Goal: Information Seeking & Learning: Understand process/instructions

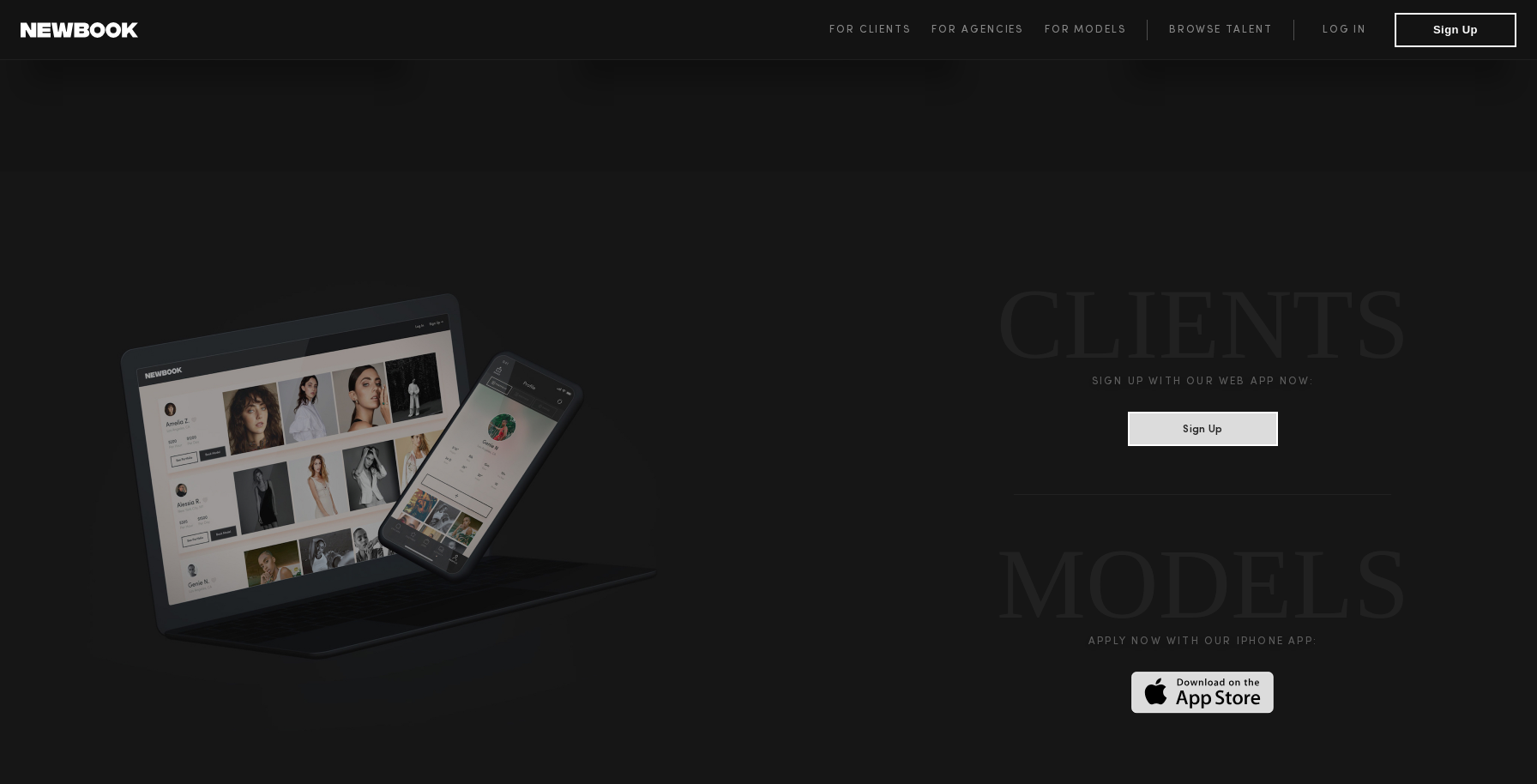
scroll to position [4592, 0]
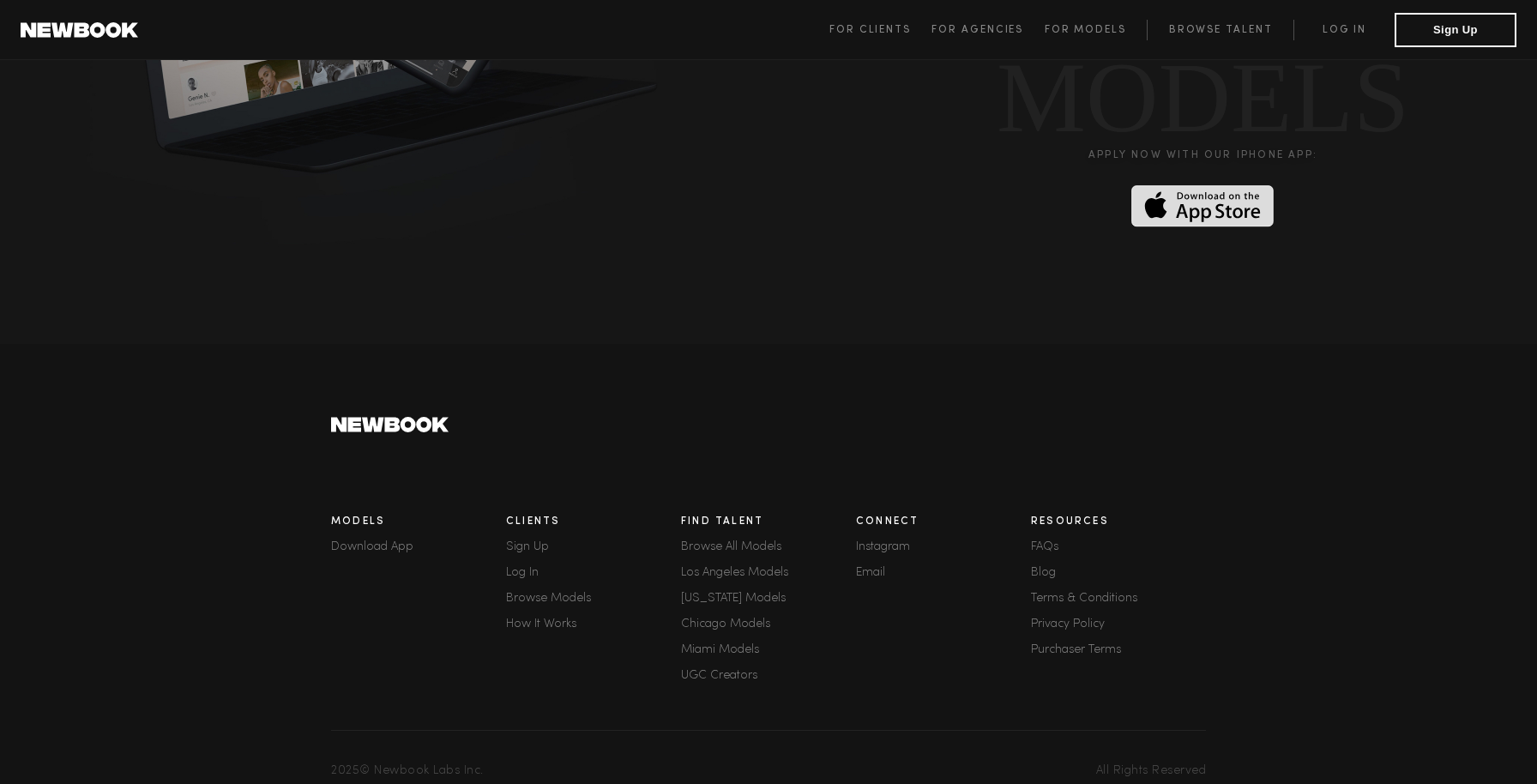
click at [1047, 530] on div "Resources FAQs Blog Terms & Conditions Privacy Policy Purchaser Terms" at bounding box center [1118, 600] width 175 height 189
click at [1046, 541] on link "FAQs" at bounding box center [1118, 547] width 175 height 12
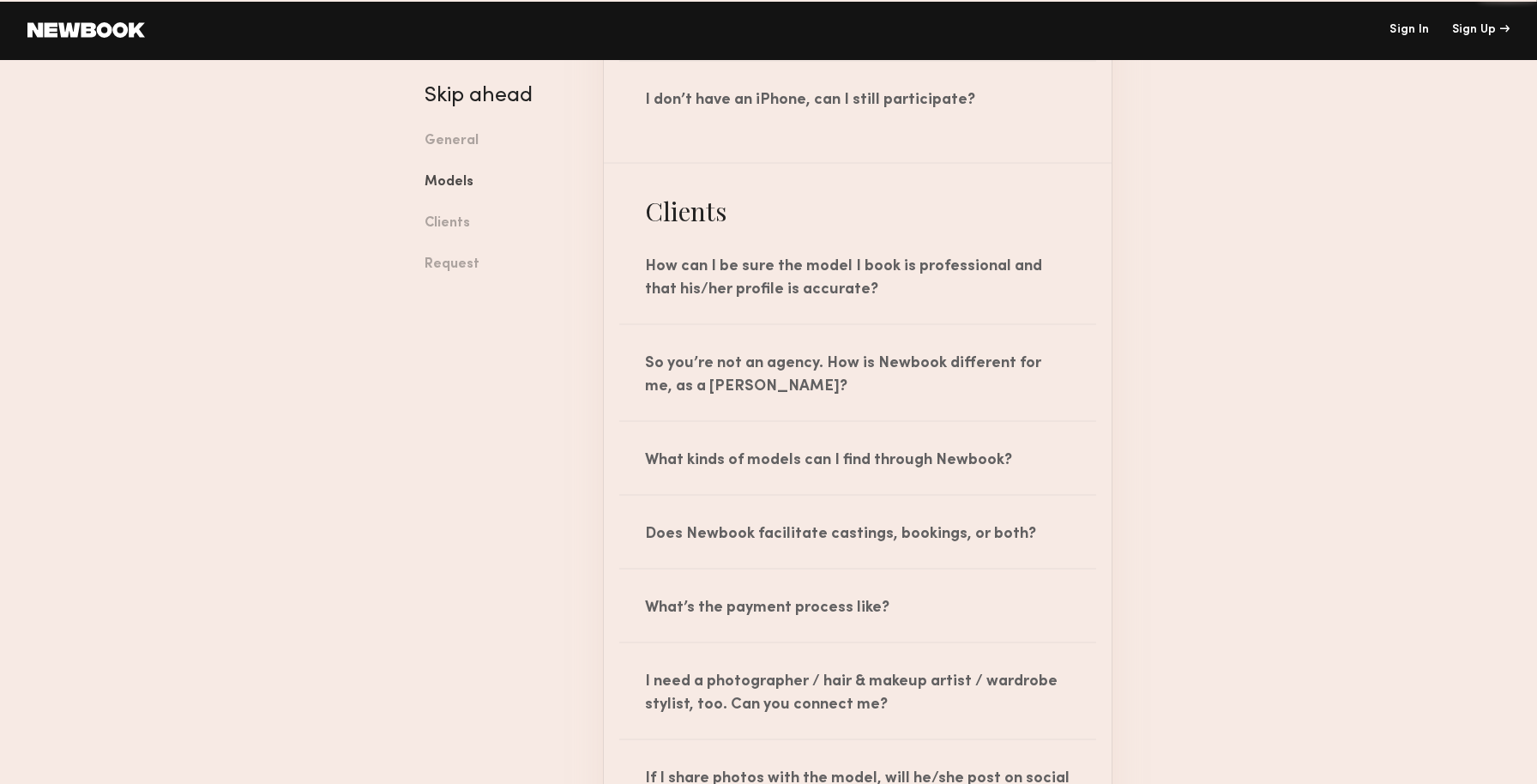
scroll to position [1724, 0]
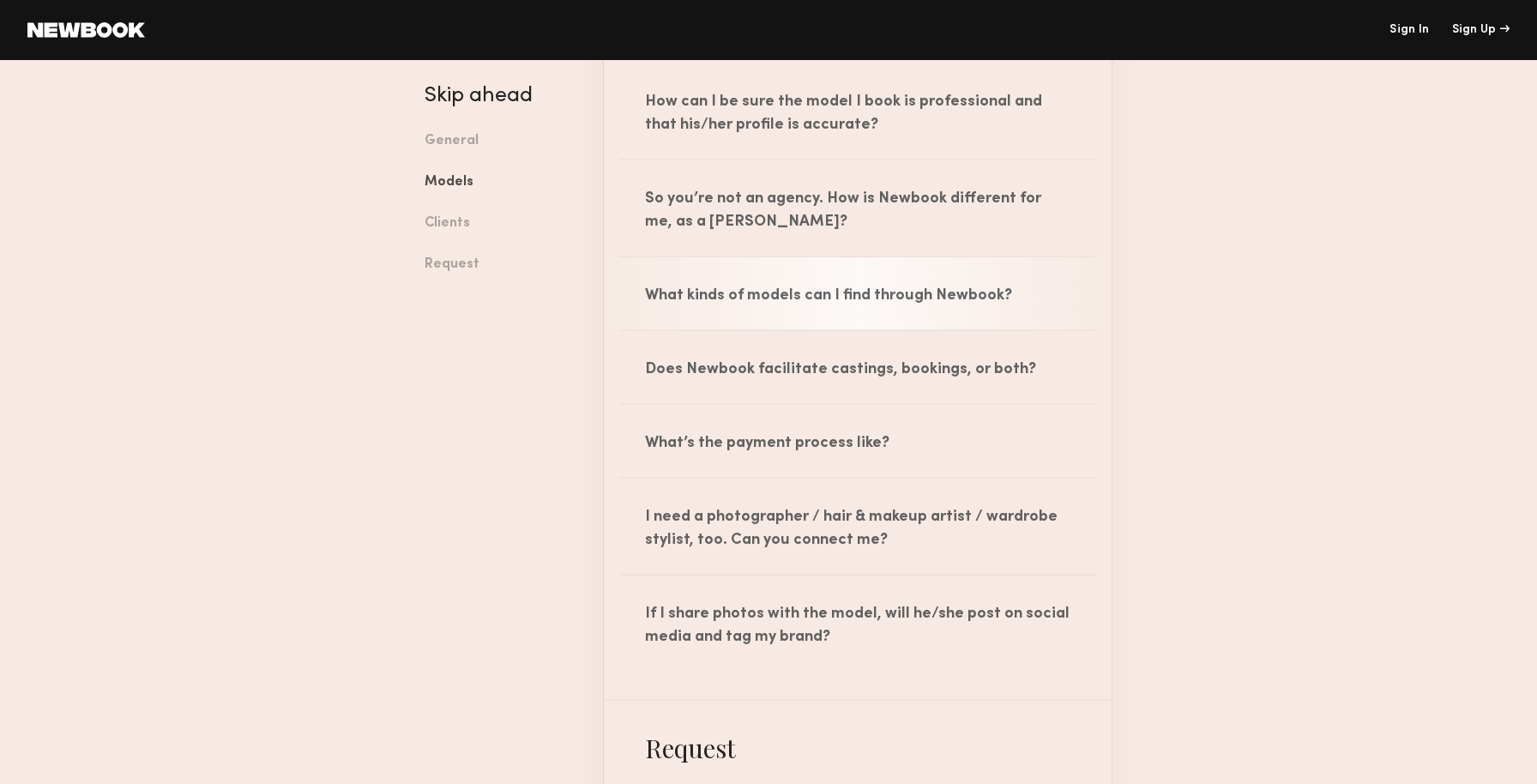
scroll to position [1890, 0]
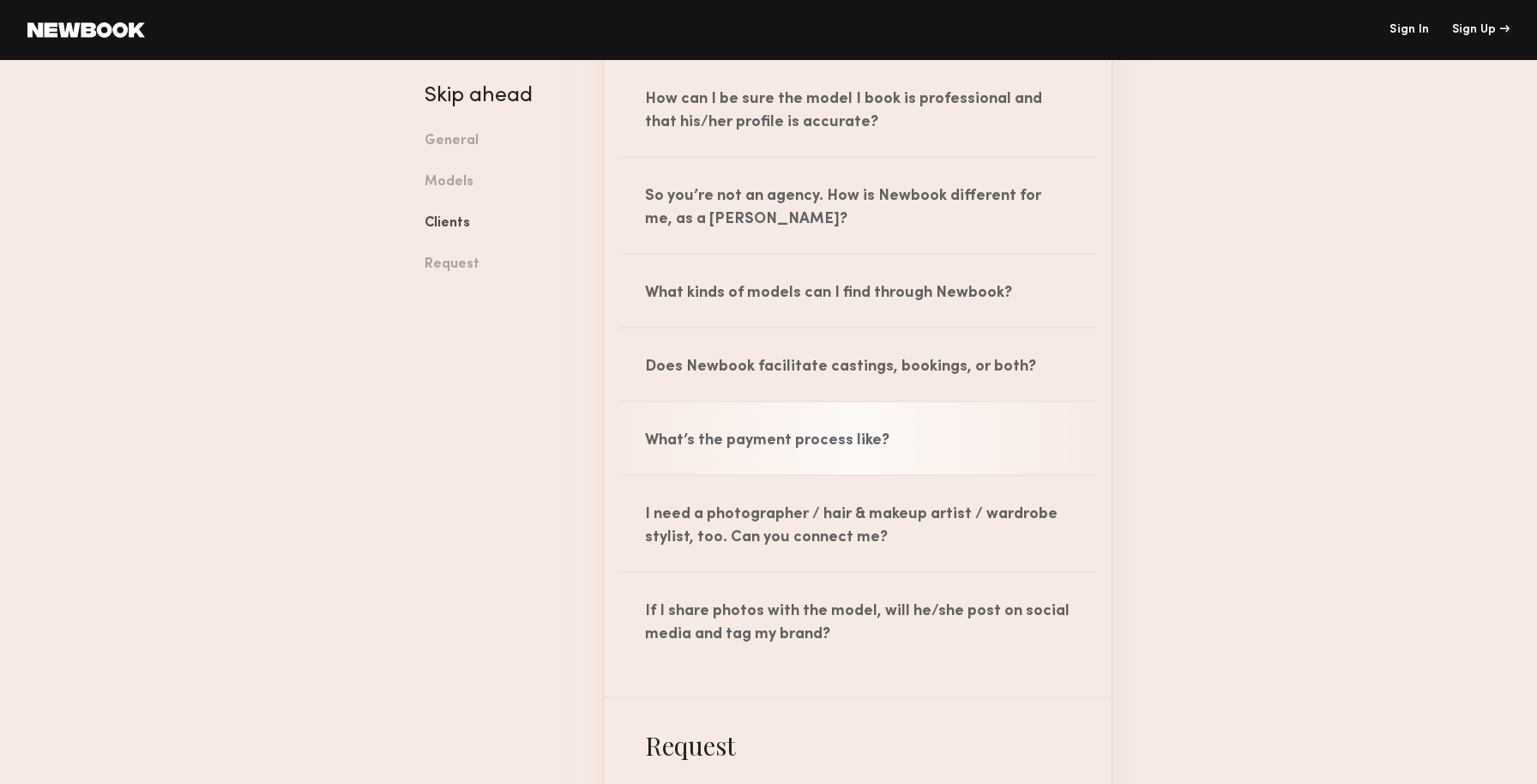
click at [839, 425] on div "What’s the payment process like?" at bounding box center [857, 438] width 508 height 72
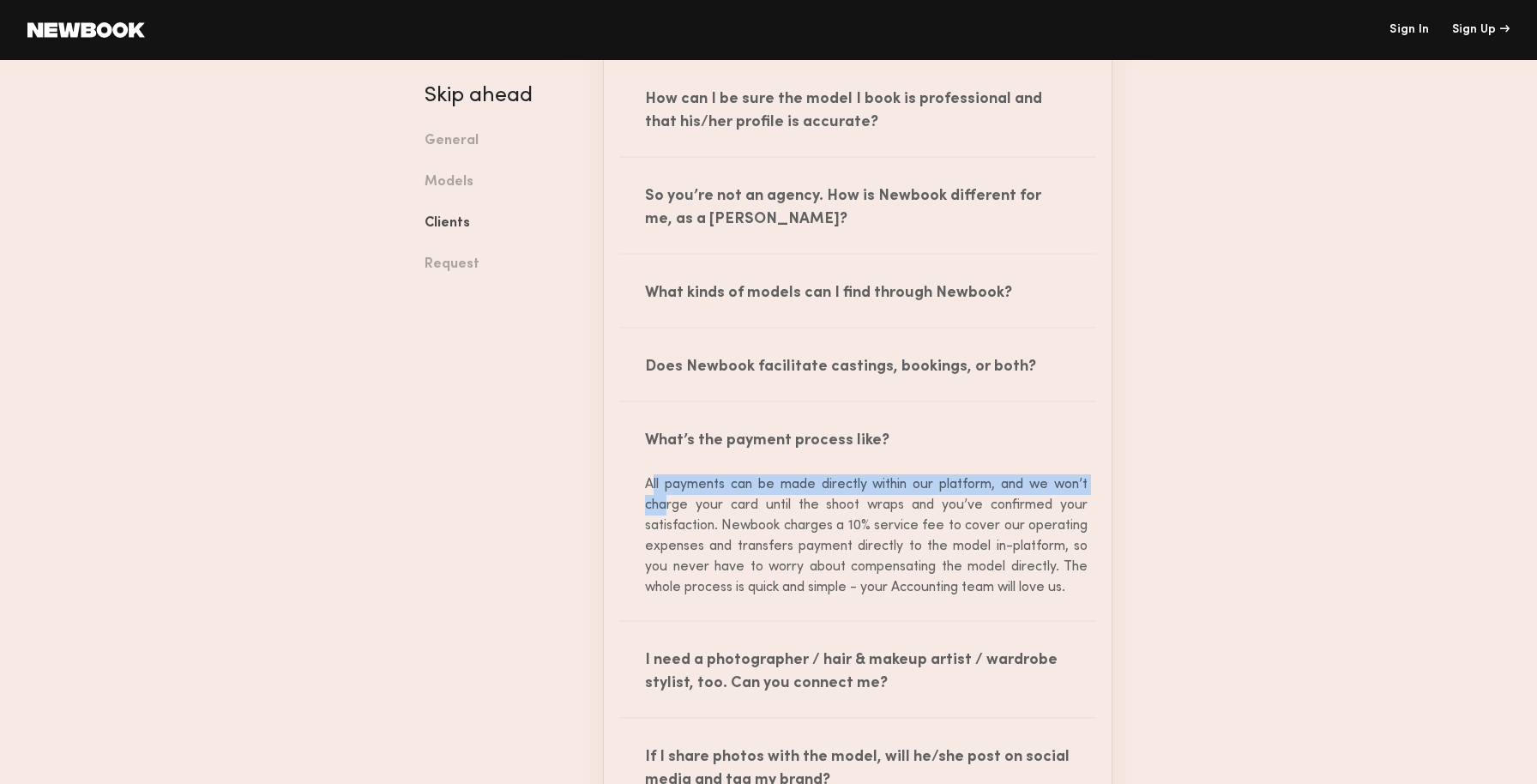
drag, startPoint x: 669, startPoint y: 510, endPoint x: 654, endPoint y: 483, distance: 30.9
click at [654, 483] on div "All payments can be made directly within our platform, and we won’t charge your…" at bounding box center [857, 535] width 460 height 123
click at [655, 483] on div "All payments can be made directly within our platform, and we won’t charge your…" at bounding box center [857, 535] width 460 height 123
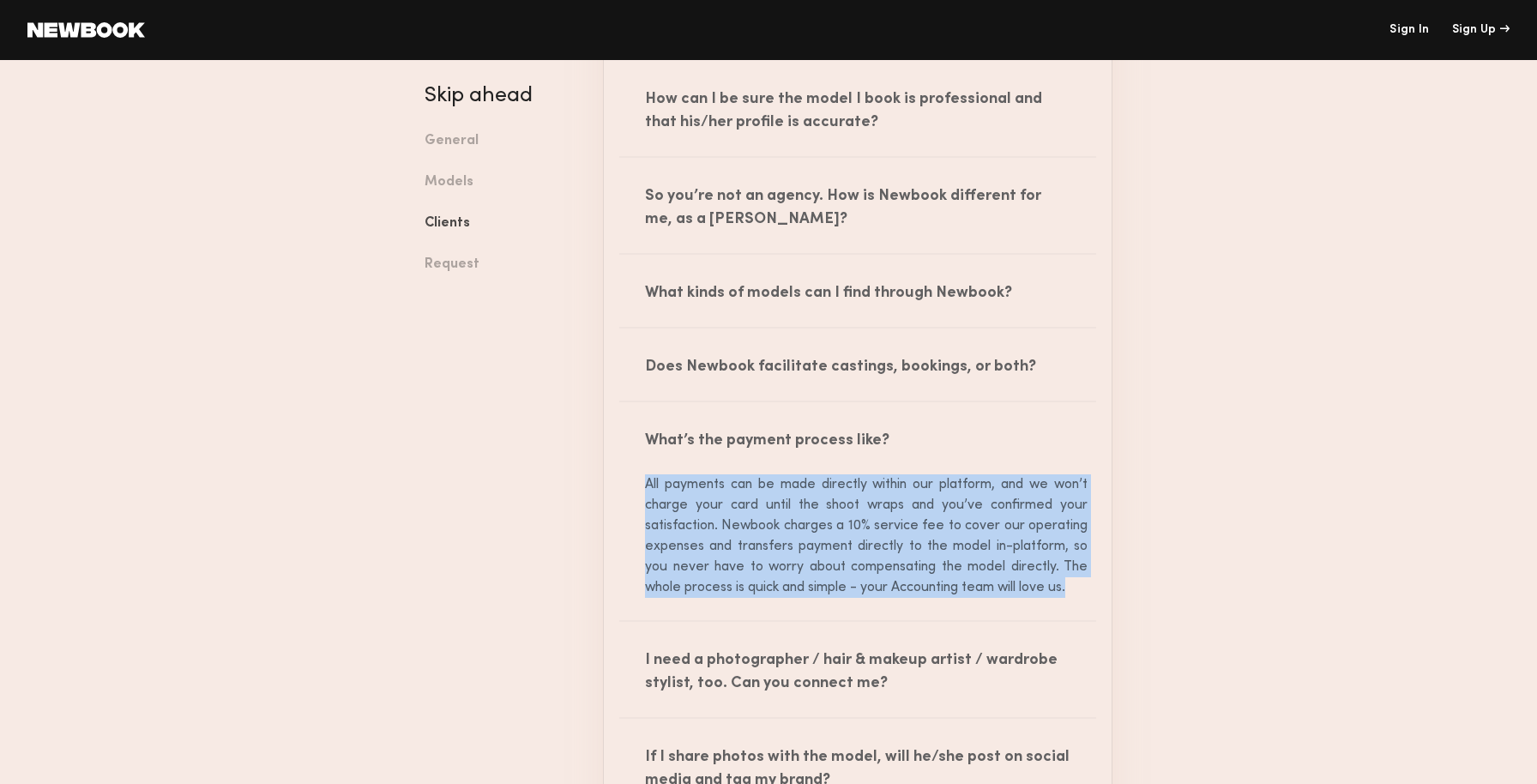
drag, startPoint x: 621, startPoint y: 479, endPoint x: 614, endPoint y: 609, distance: 130.2
click at [618, 609] on div "All payments can be made directly within our platform, and we won’t charge your…" at bounding box center [857, 547] width 508 height 145
click at [614, 609] on div "All payments can be made directly within our platform, and we won’t charge your…" at bounding box center [857, 547] width 508 height 145
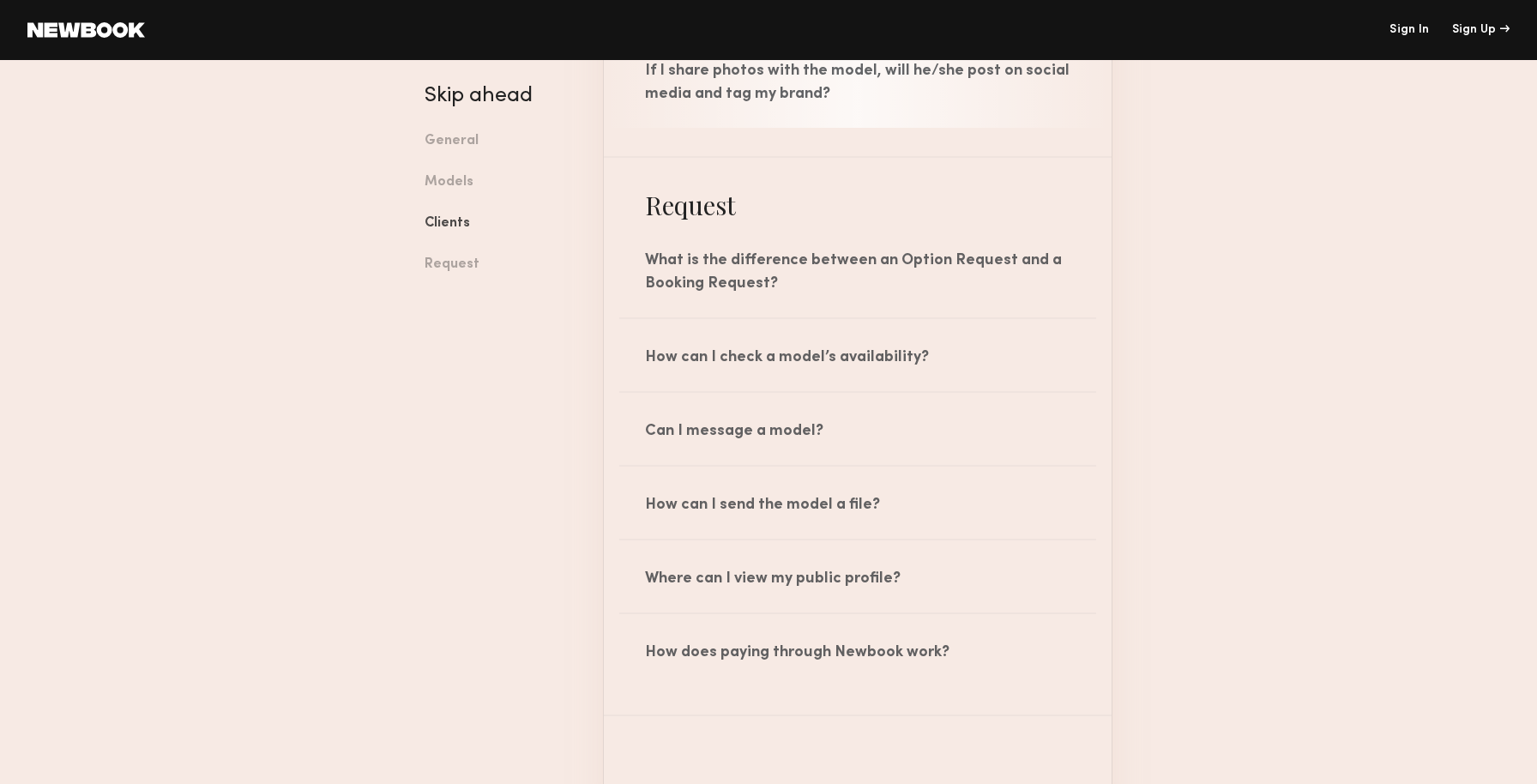
scroll to position [2580, 0]
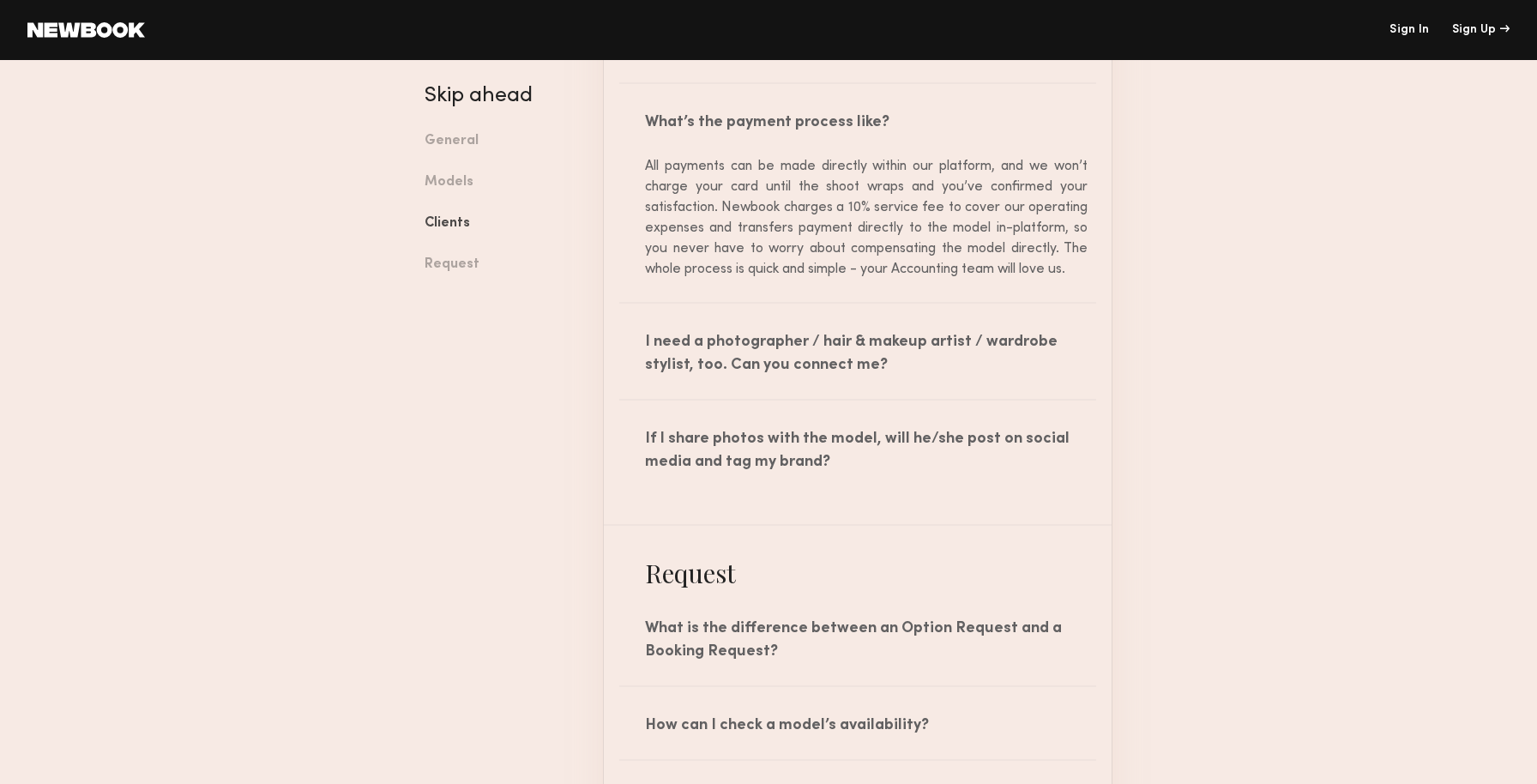
scroll to position [3141, 0]
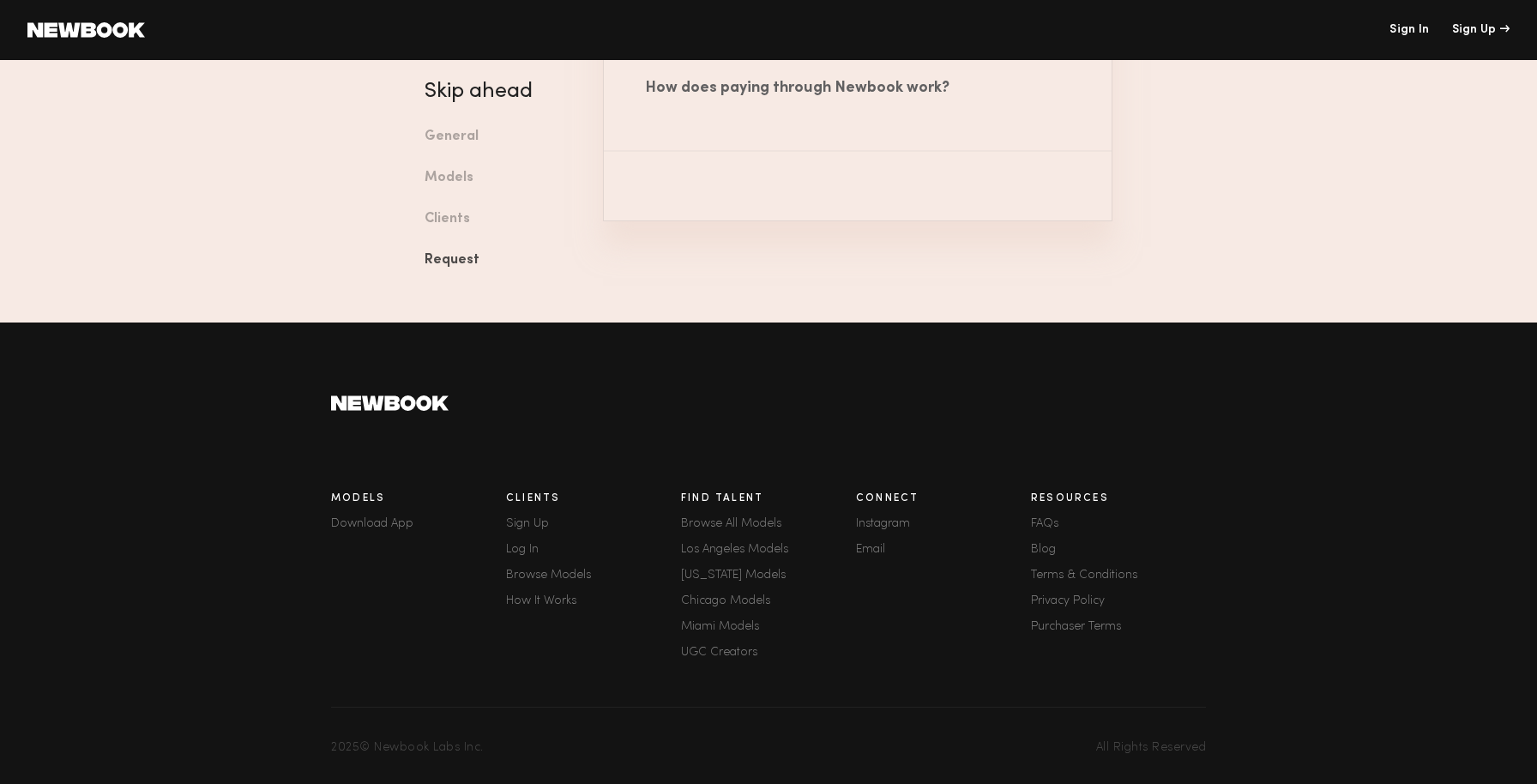
click at [1118, 569] on link "Terms & Conditions" at bounding box center [1118, 575] width 175 height 12
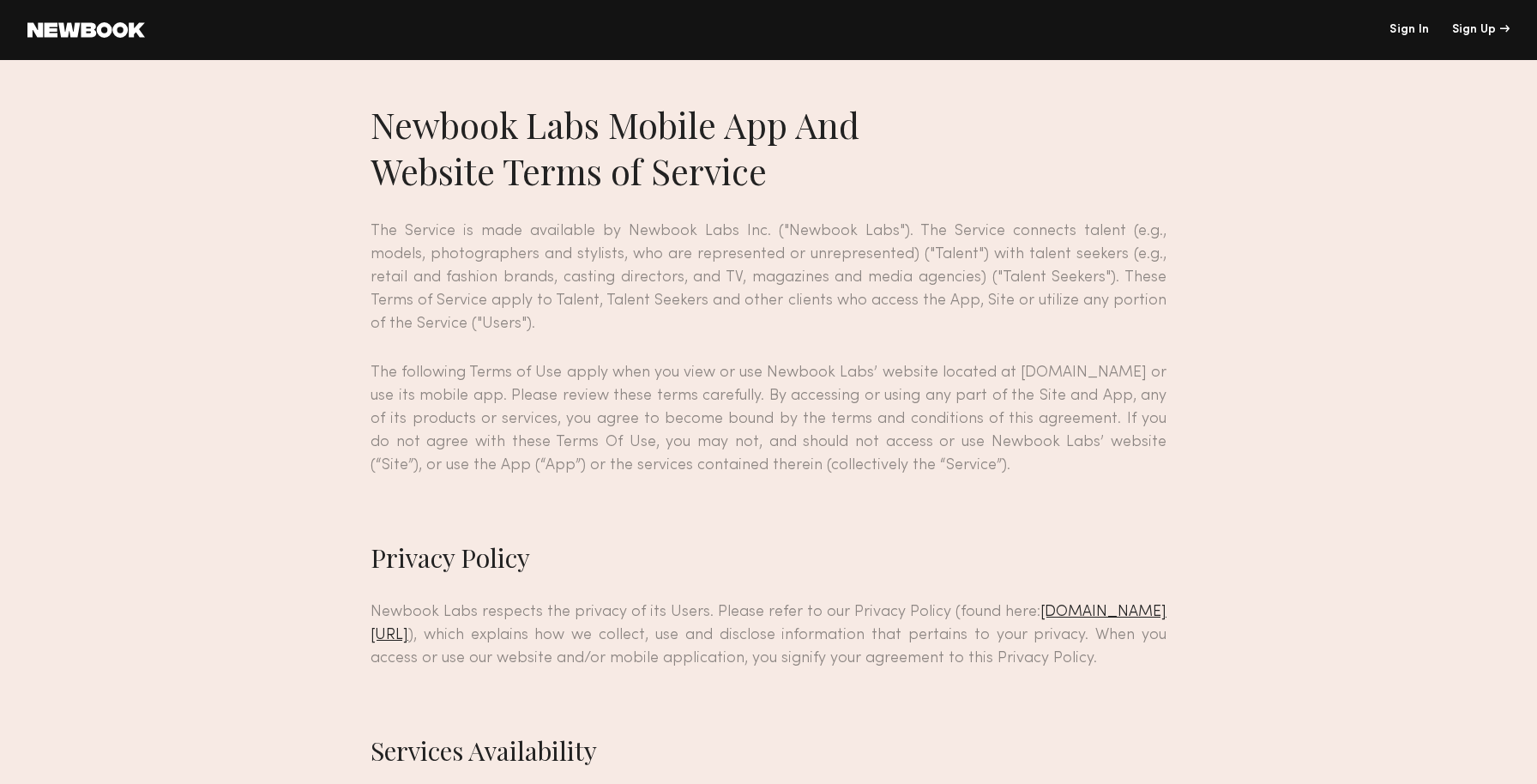
scroll to position [14051, 0]
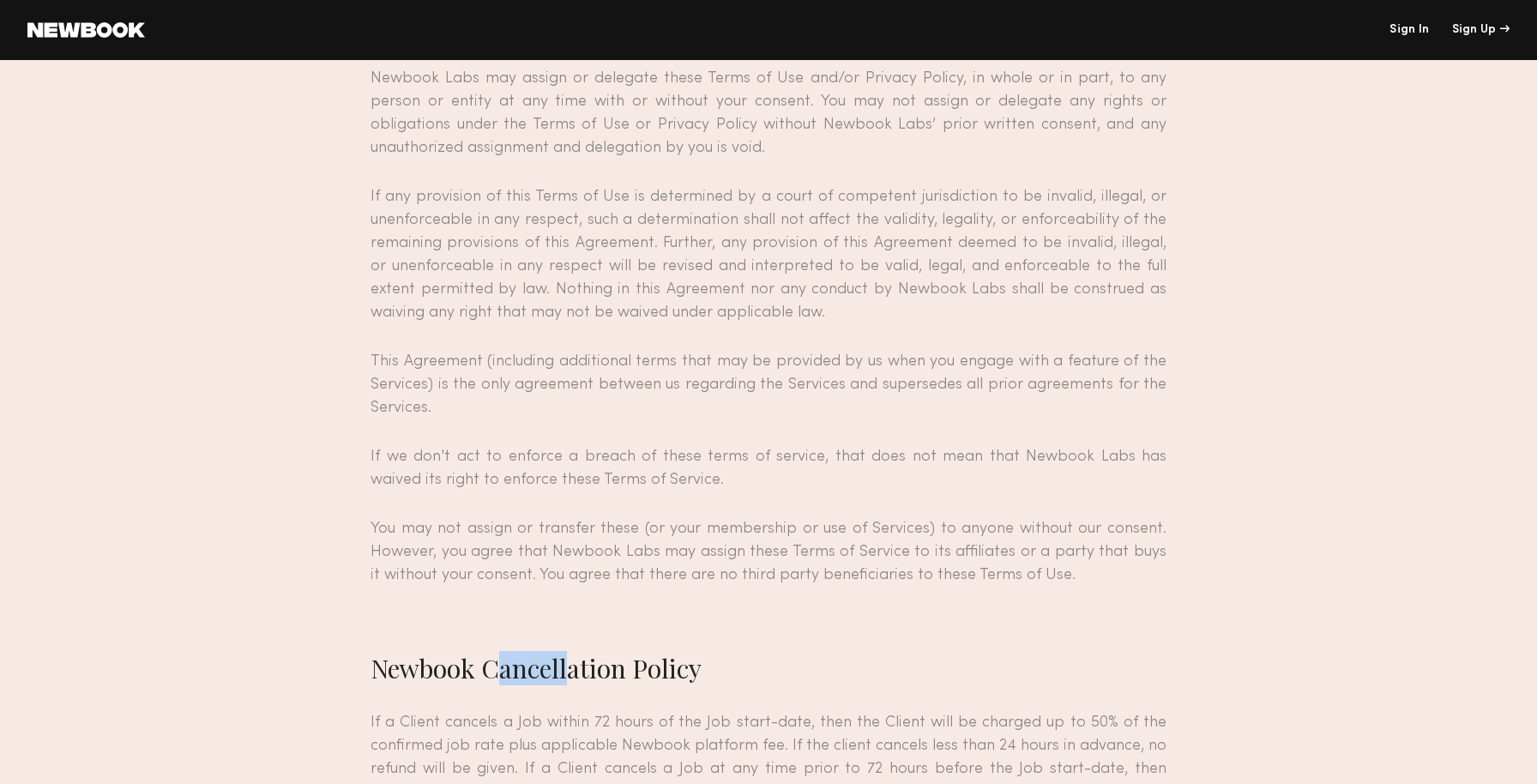
drag, startPoint x: 1105, startPoint y: 597, endPoint x: 1107, endPoint y: 391, distance: 206.0
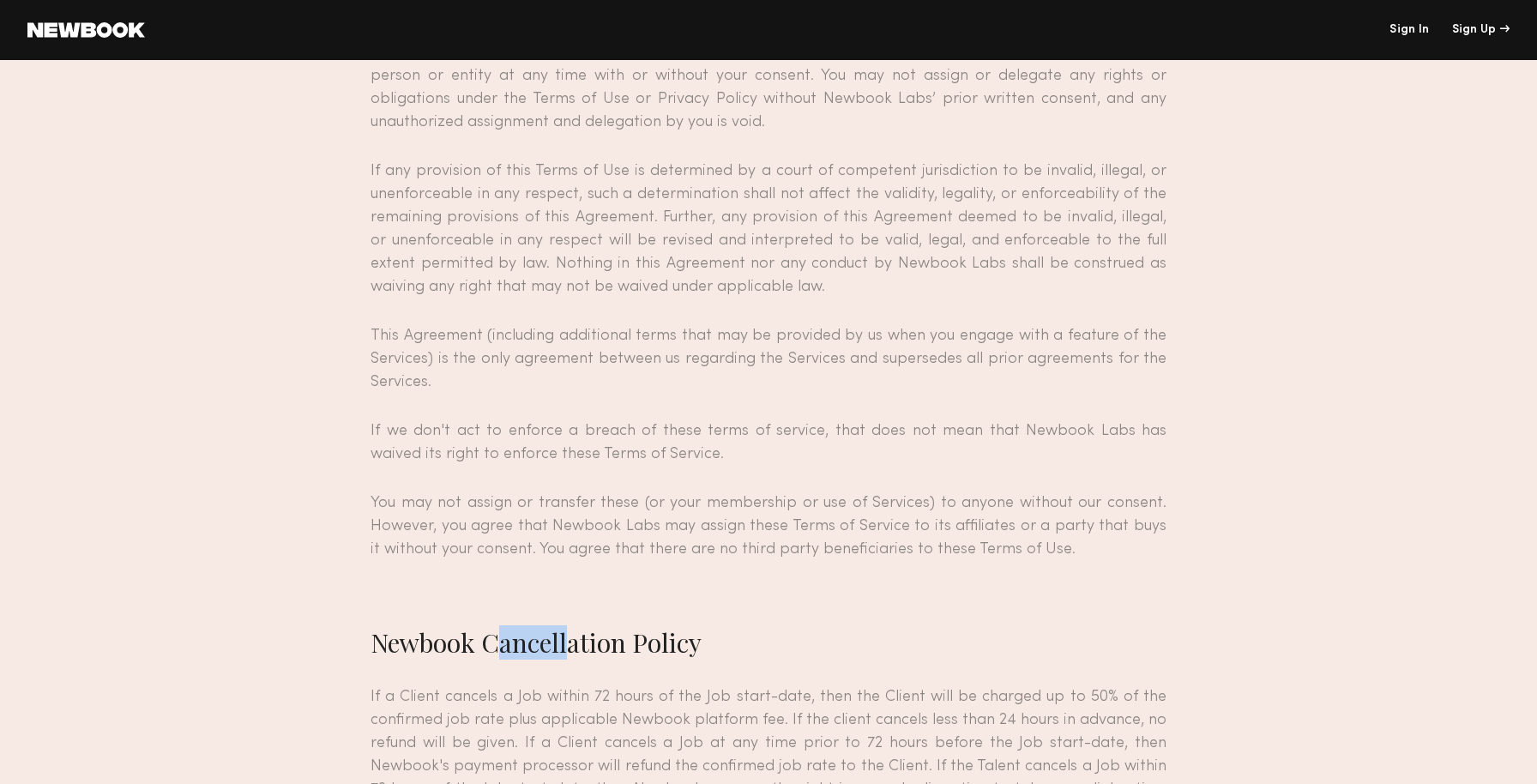
scroll to position [14083, 0]
click at [1018, 678] on p "If a Client cancels a Job within 72 hours of the Job start-date, then the Clien…" at bounding box center [768, 771] width 796 height 185
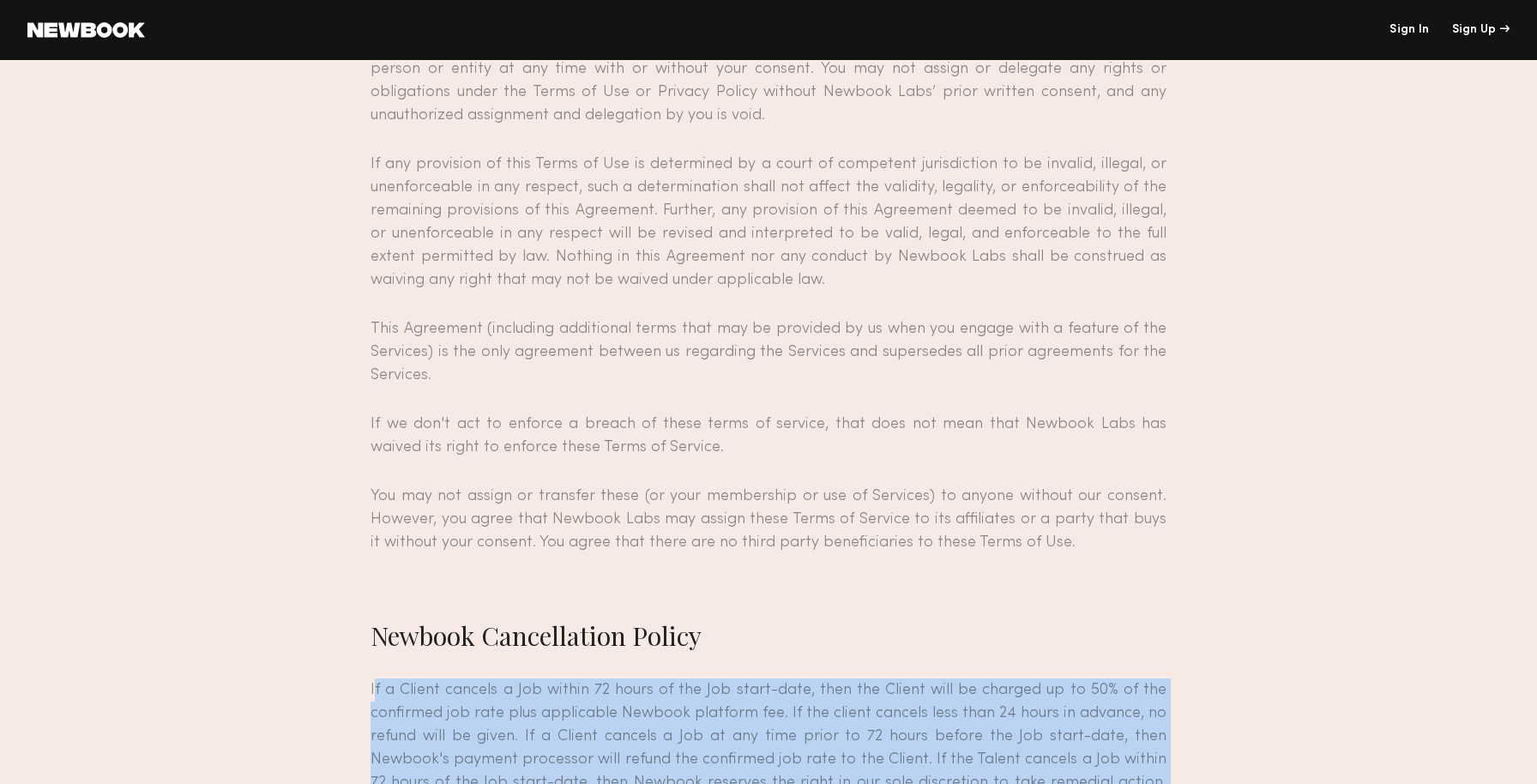
click at [1018, 678] on p "If a Client cancels a Job within 72 hours of the Job start-date, then the Clien…" at bounding box center [768, 771] width 796 height 185
drag, startPoint x: 1018, startPoint y: 525, endPoint x: 1050, endPoint y: 434, distance: 96.5
click at [1050, 678] on p "If a Client cancels a Job within 72 hours of the Job start-date, then the Clien…" at bounding box center [768, 771] width 796 height 185
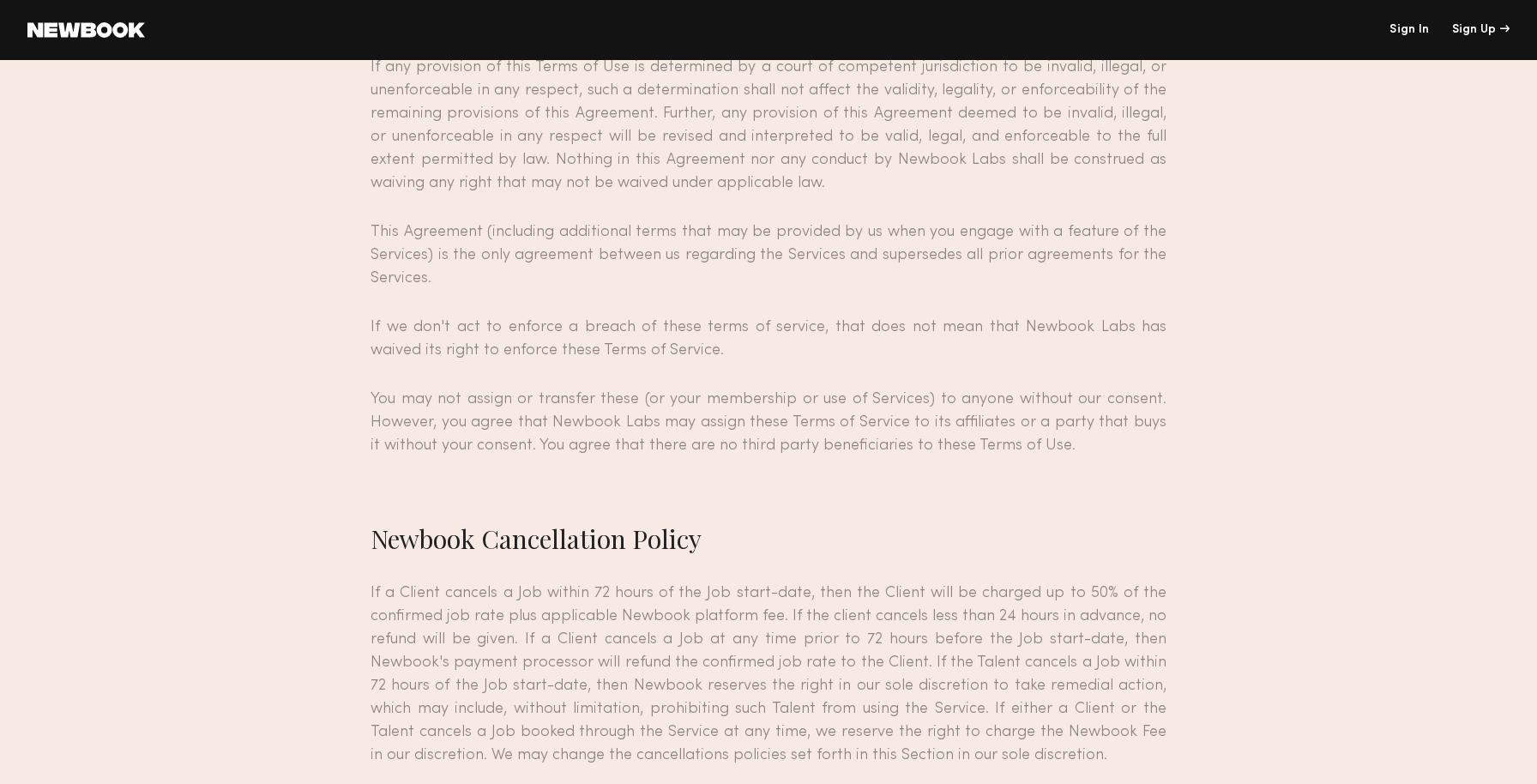
scroll to position [14185, 0]
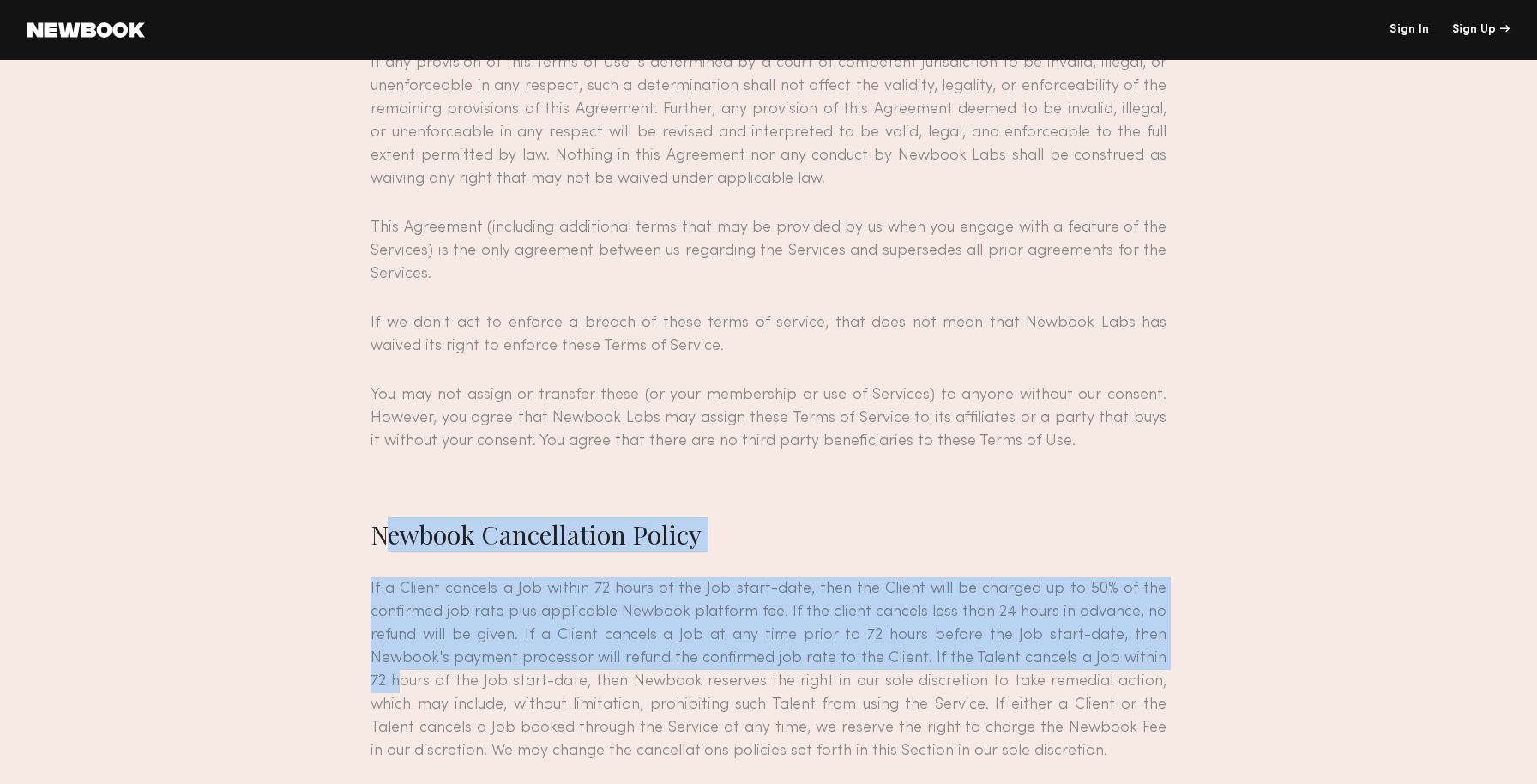
drag, startPoint x: 342, startPoint y: 236, endPoint x: 363, endPoint y: 407, distance: 172.3
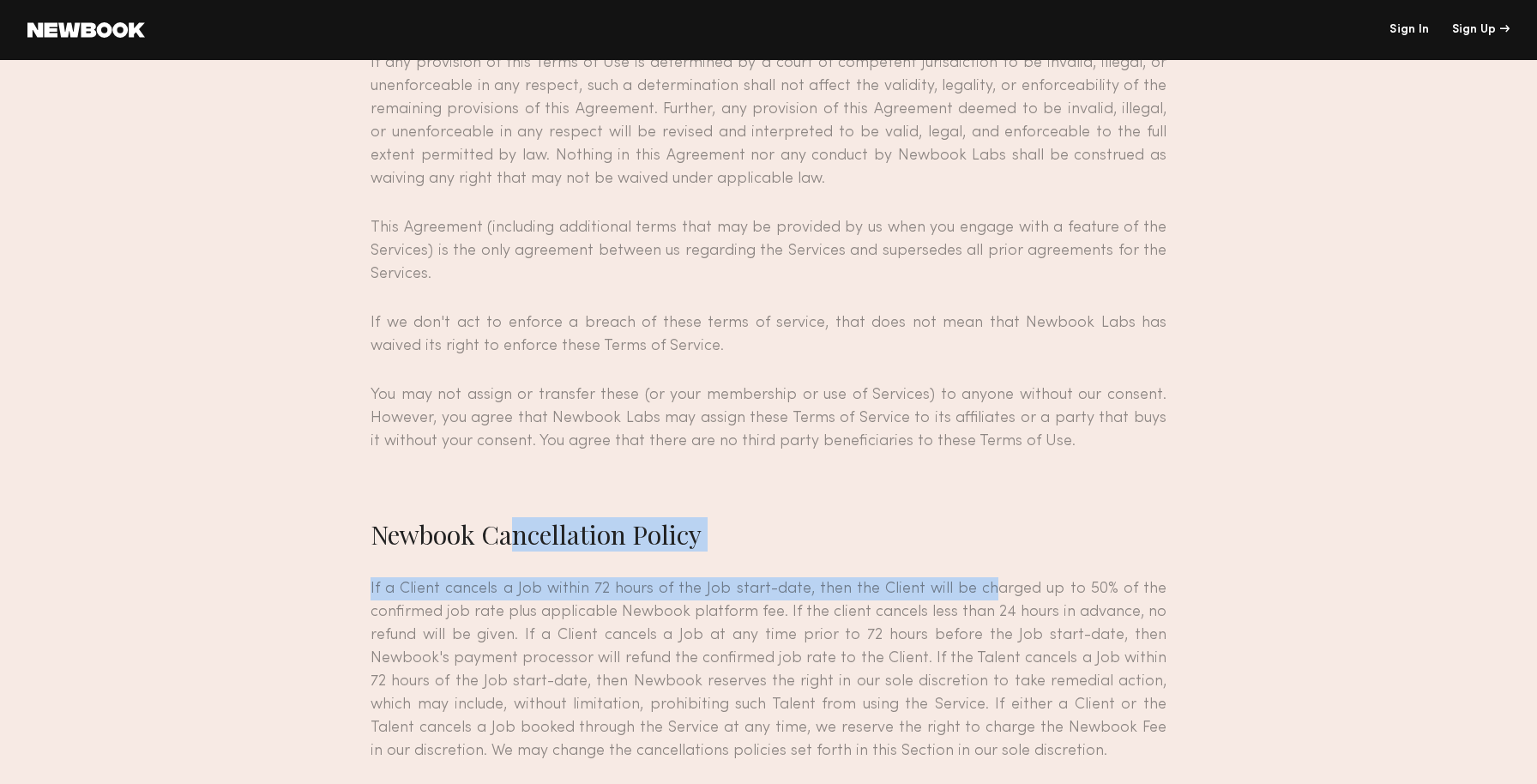
drag, startPoint x: 500, startPoint y: 241, endPoint x: 988, endPoint y: 322, distance: 494.7
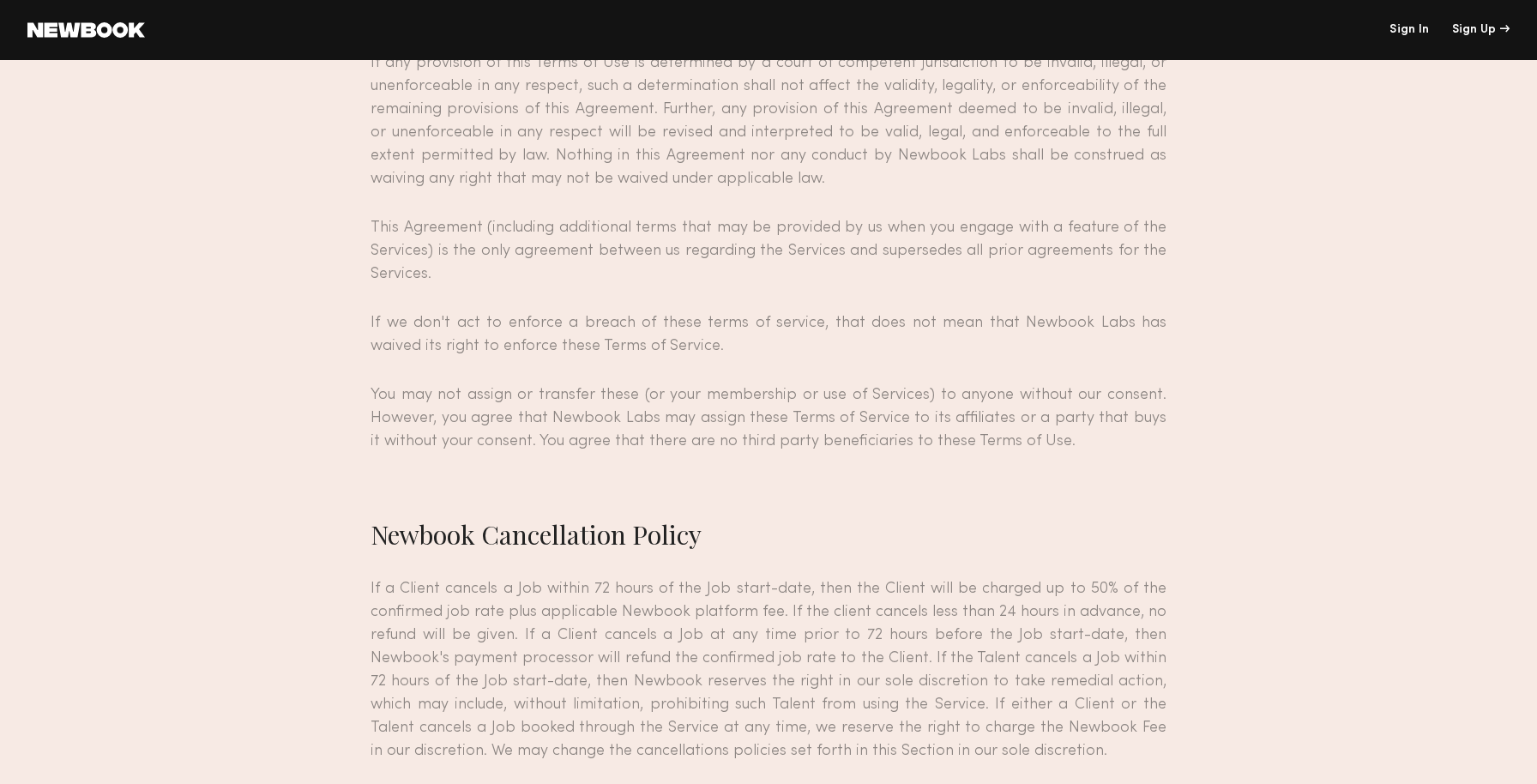
click at [1050, 577] on p "If a Client cancels a Job within 72 hours of the Job start-date, then the Clien…" at bounding box center [768, 670] width 796 height 185
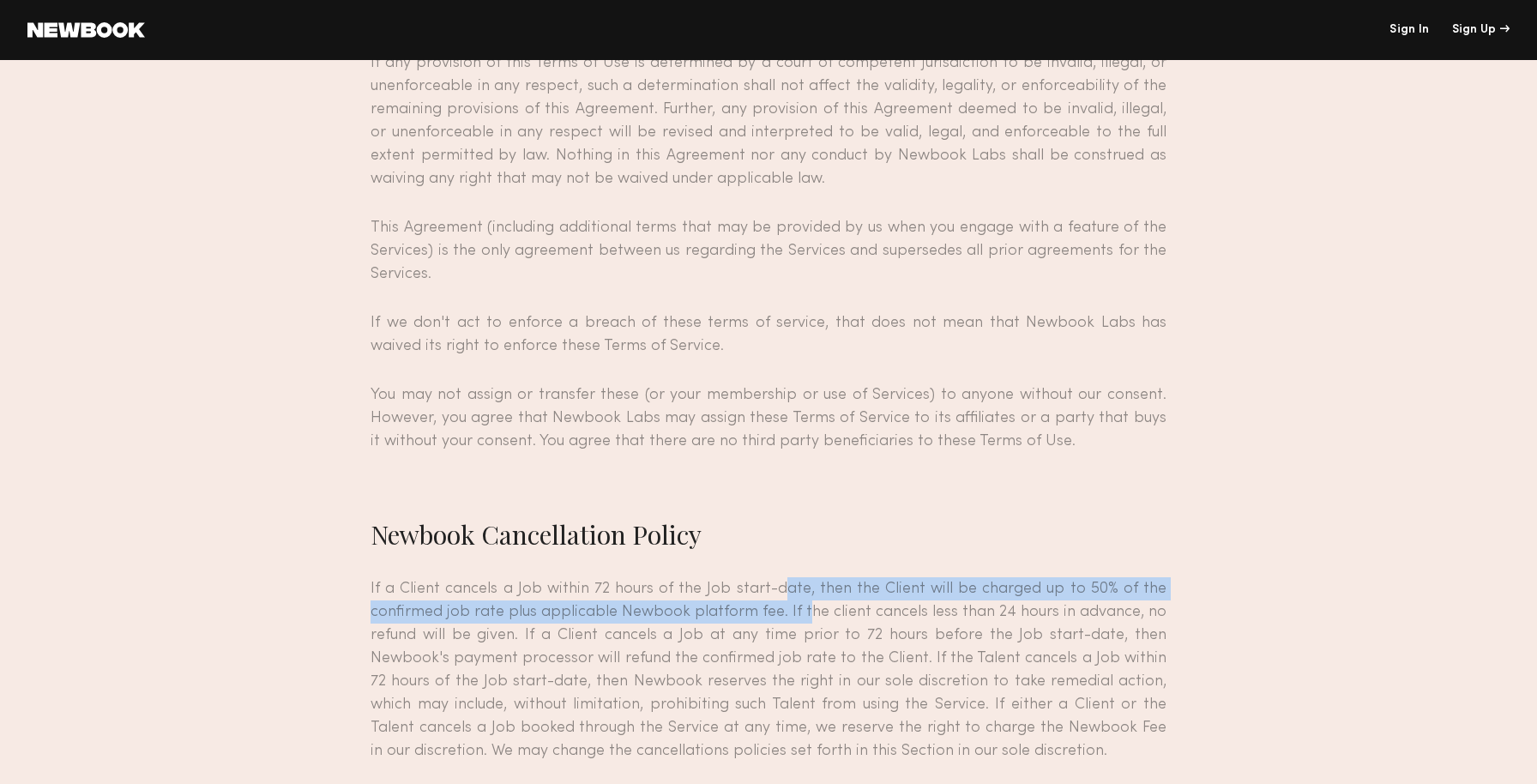
drag, startPoint x: 775, startPoint y: 301, endPoint x: 801, endPoint y: 328, distance: 37.5
click at [801, 577] on p "If a Client cancels a Job within 72 hours of the Job start-date, then the Clien…" at bounding box center [768, 670] width 796 height 185
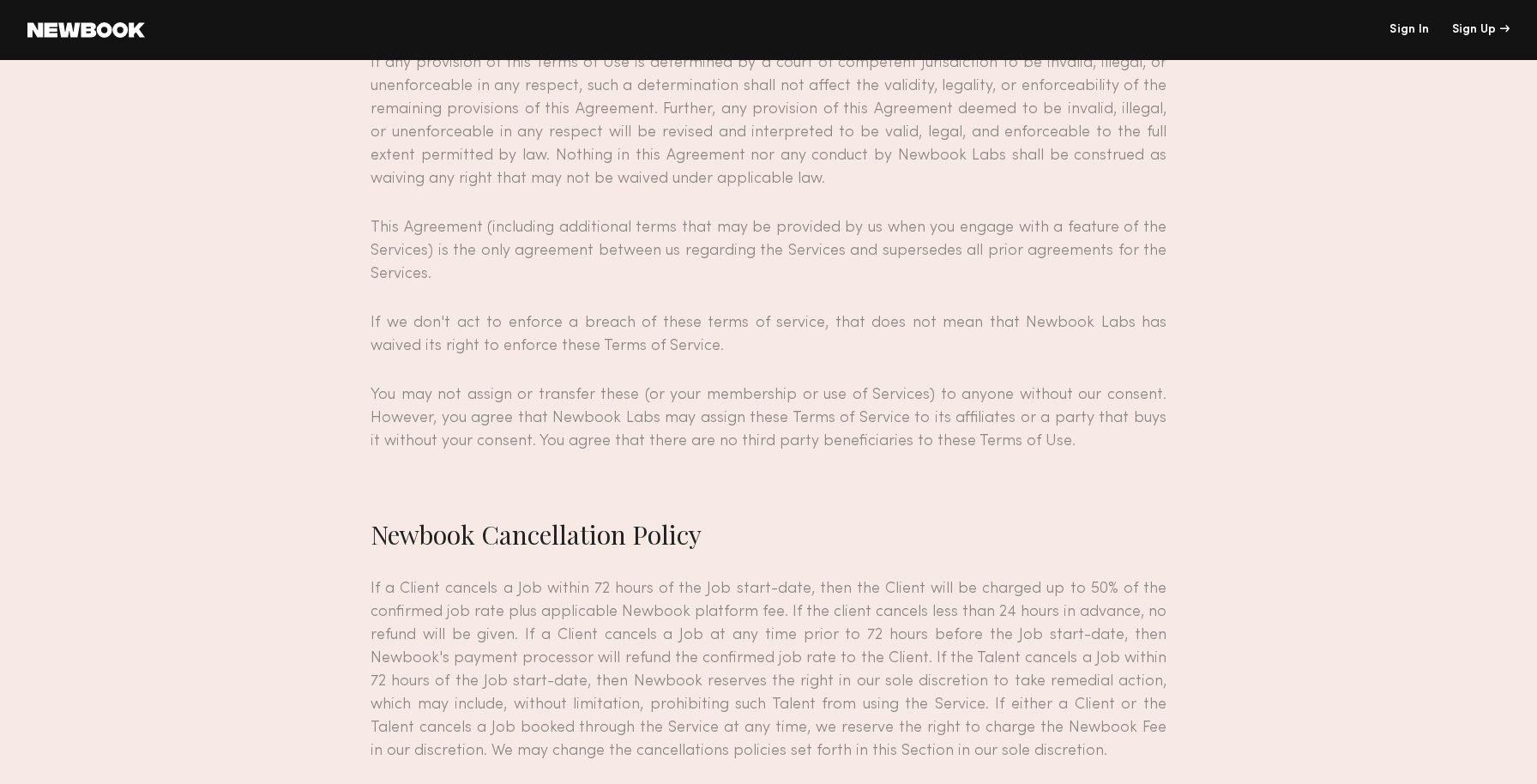
drag, startPoint x: 528, startPoint y: 321, endPoint x: 575, endPoint y: 364, distance: 63.7
click at [574, 577] on p "If a Client cancels a Job within 72 hours of the Job start-date, then the Clien…" at bounding box center [768, 670] width 796 height 185
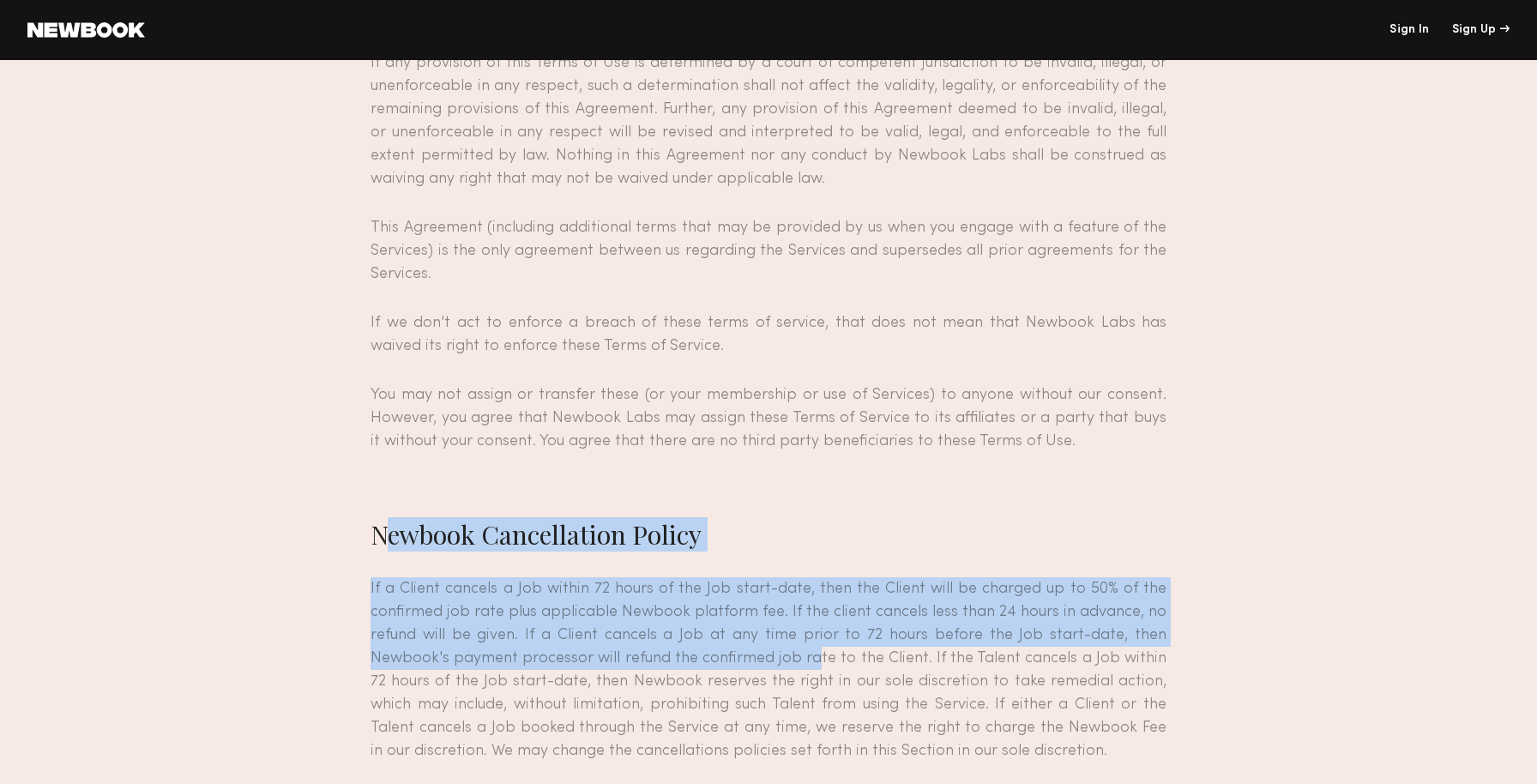
drag, startPoint x: 370, startPoint y: 243, endPoint x: 801, endPoint y: 380, distance: 452.2
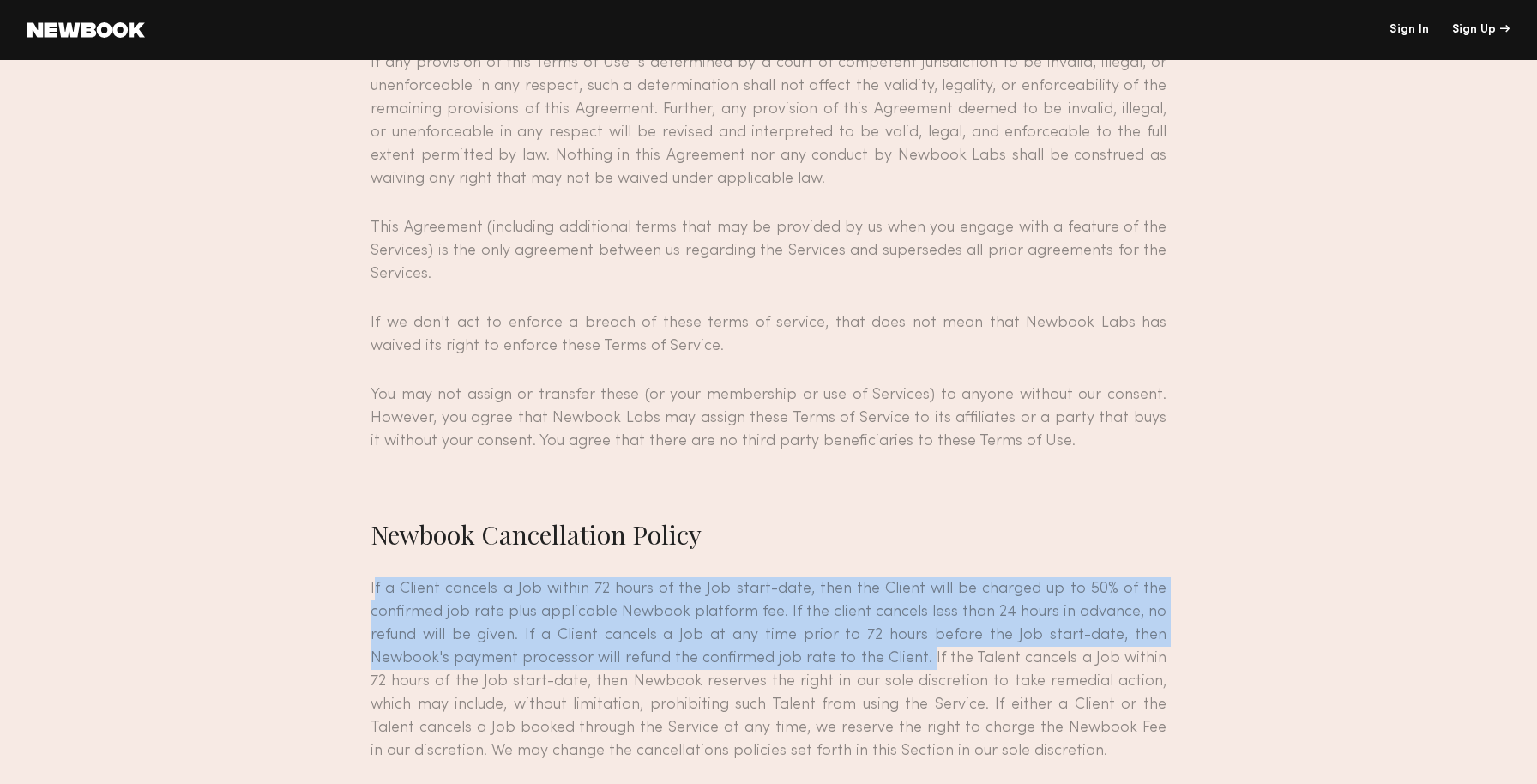
drag, startPoint x: 915, startPoint y: 378, endPoint x: 782, endPoint y: 294, distance: 157.3
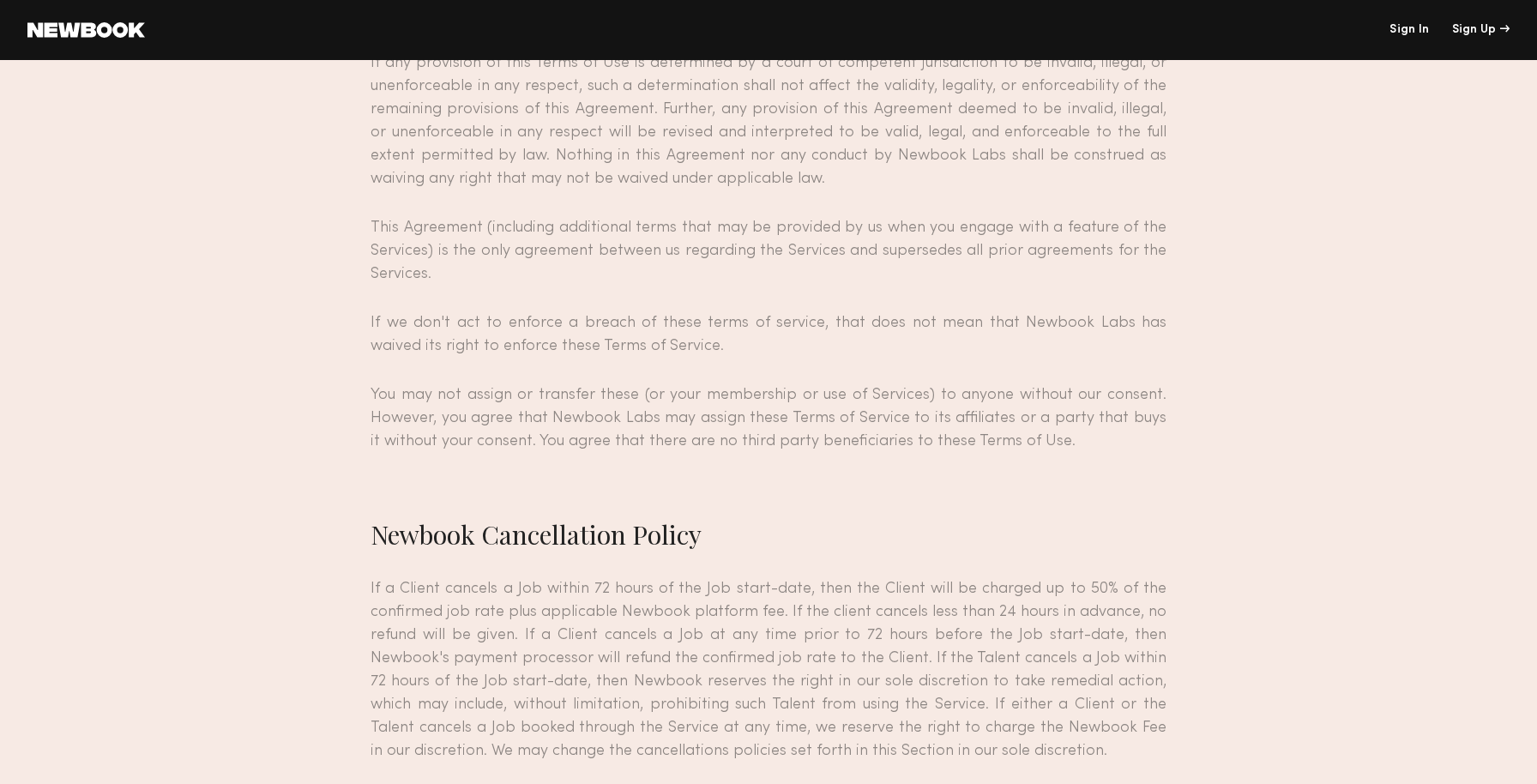
click at [806, 577] on p "If a Client cancels a Job within 72 hours of the Job start-date, then the Clien…" at bounding box center [768, 670] width 796 height 185
drag, startPoint x: 797, startPoint y: 363, endPoint x: 797, endPoint y: 380, distance: 17.0
click at [797, 577] on p "If a Client cancels a Job within 72 hours of the Job start-date, then the Clien…" at bounding box center [768, 670] width 796 height 185
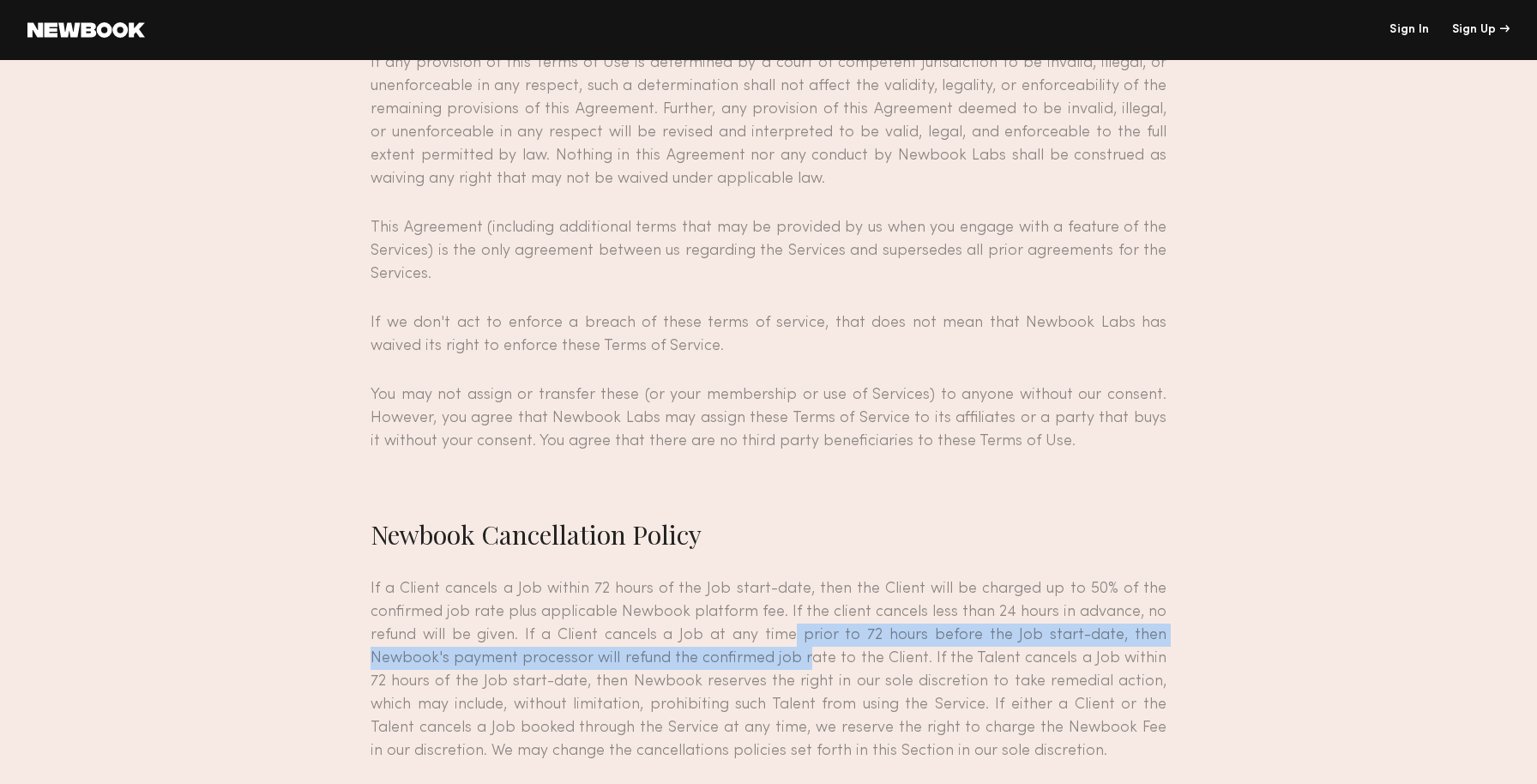
click at [797, 577] on p "If a Client cancels a Job within 72 hours of the Job start-date, then the Clien…" at bounding box center [768, 670] width 796 height 185
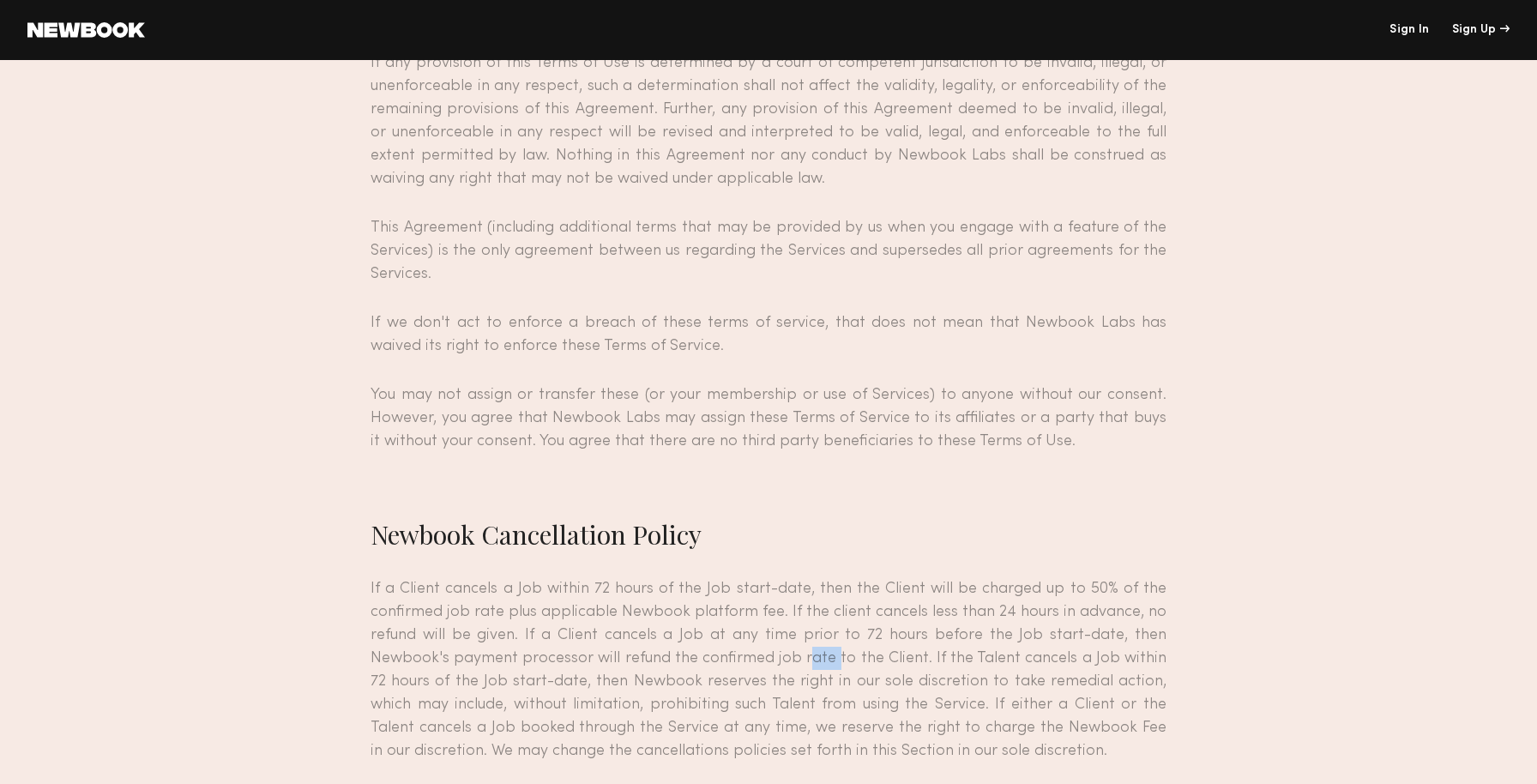
click at [797, 577] on p "If a Client cancels a Job within 72 hours of the Job start-date, then the Clien…" at bounding box center [768, 670] width 796 height 185
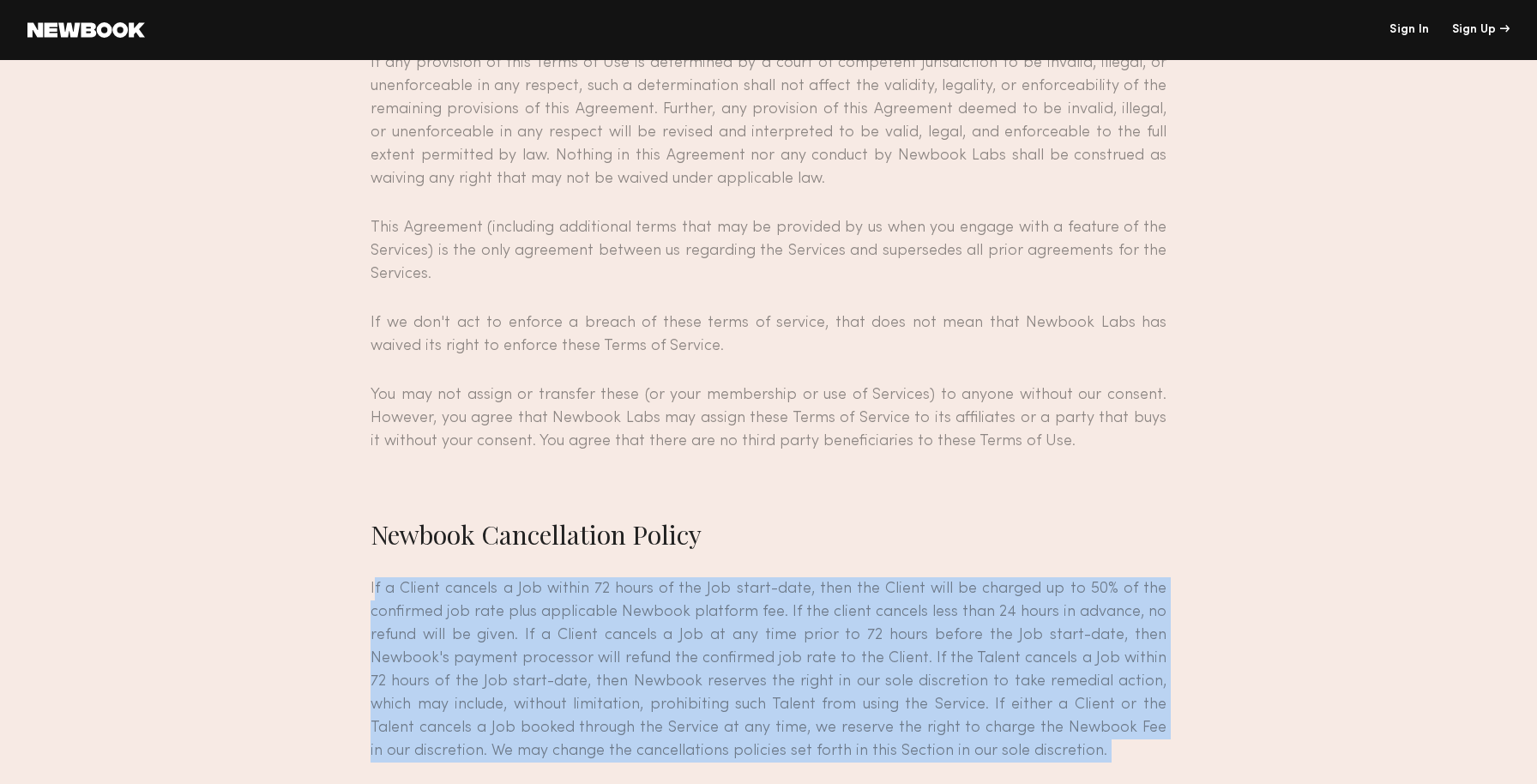
click at [797, 577] on p "If a Client cancels a Job within 72 hours of the Job start-date, then the Clien…" at bounding box center [768, 670] width 796 height 185
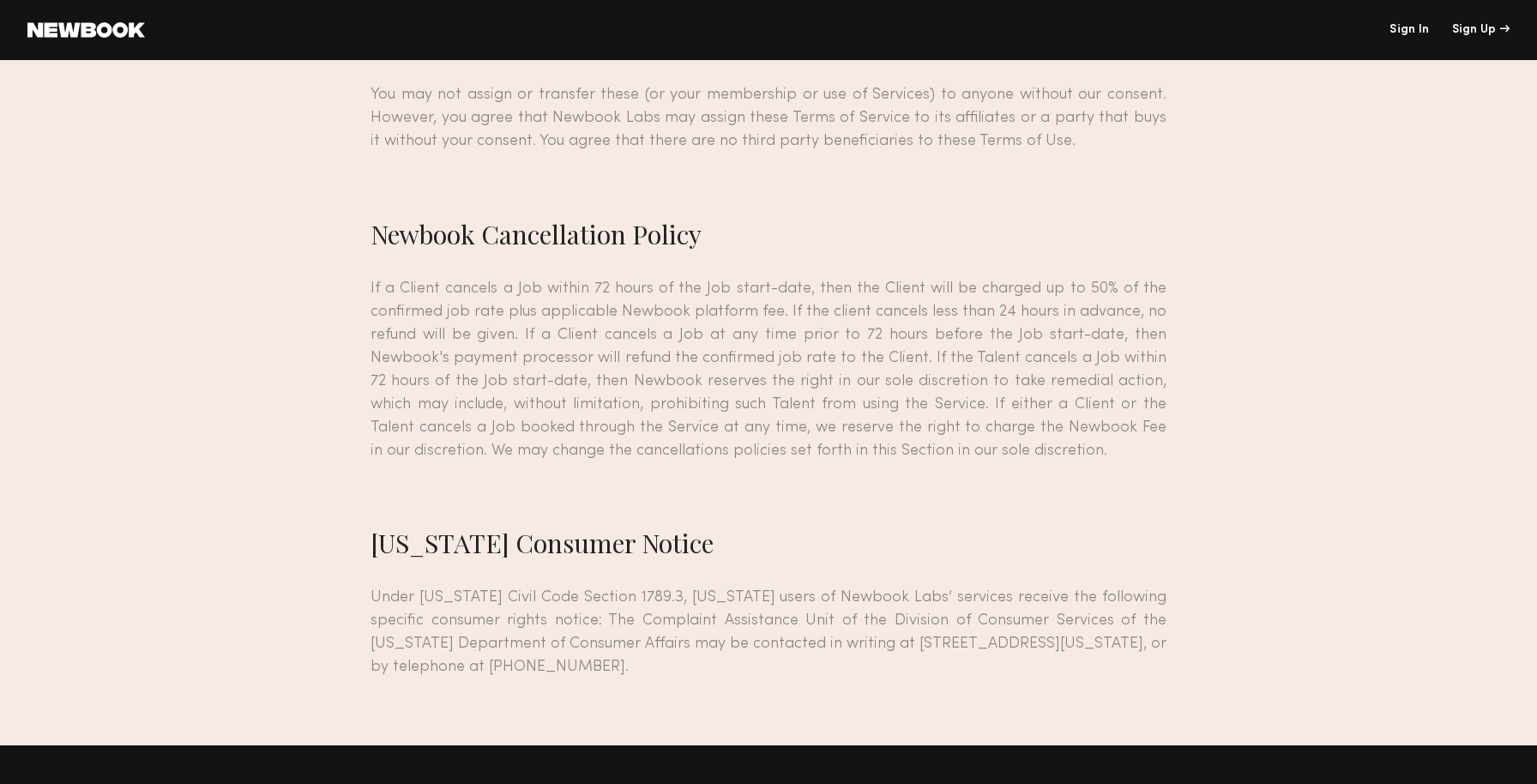
scroll to position [14630, 0]
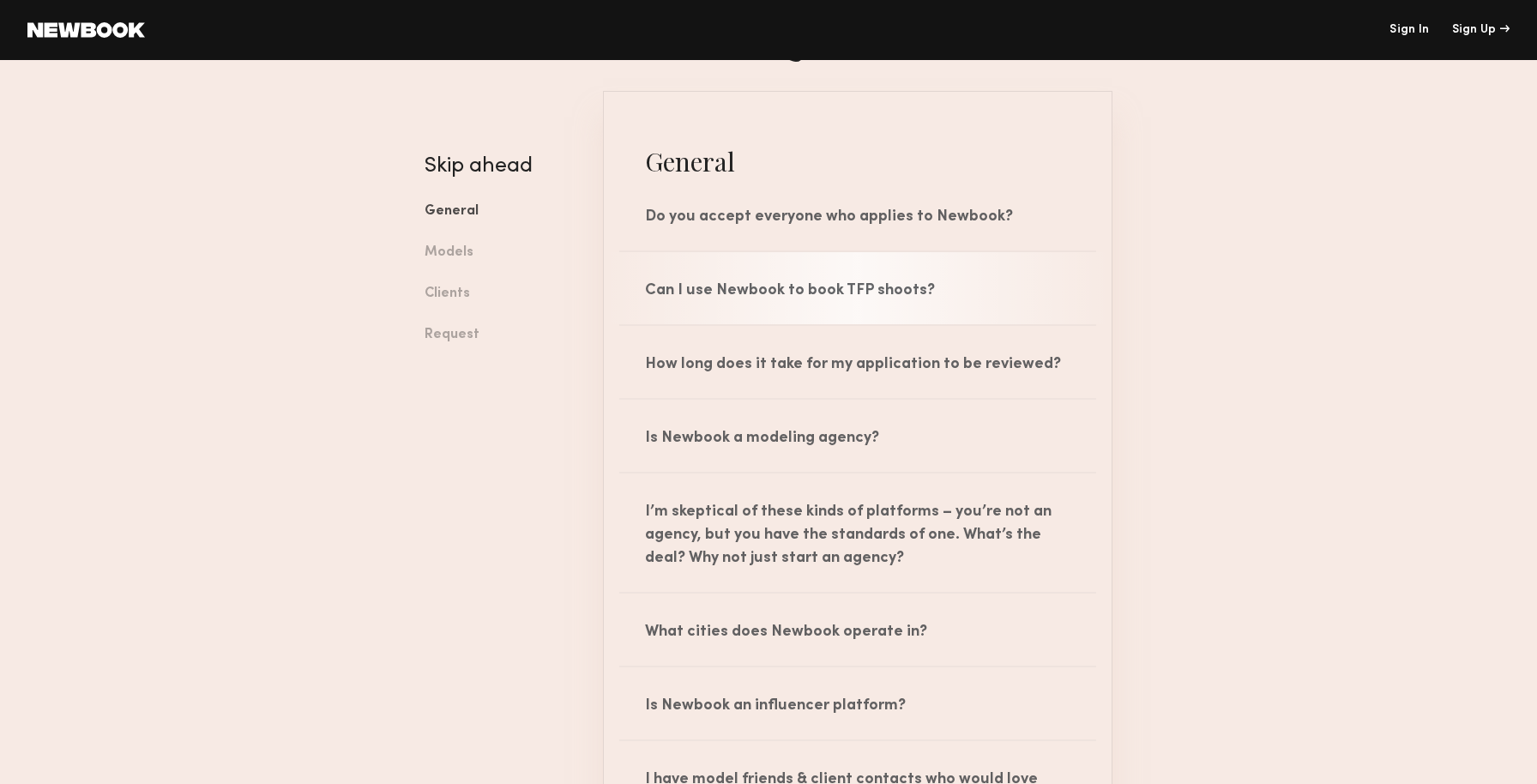
scroll to position [106, 0]
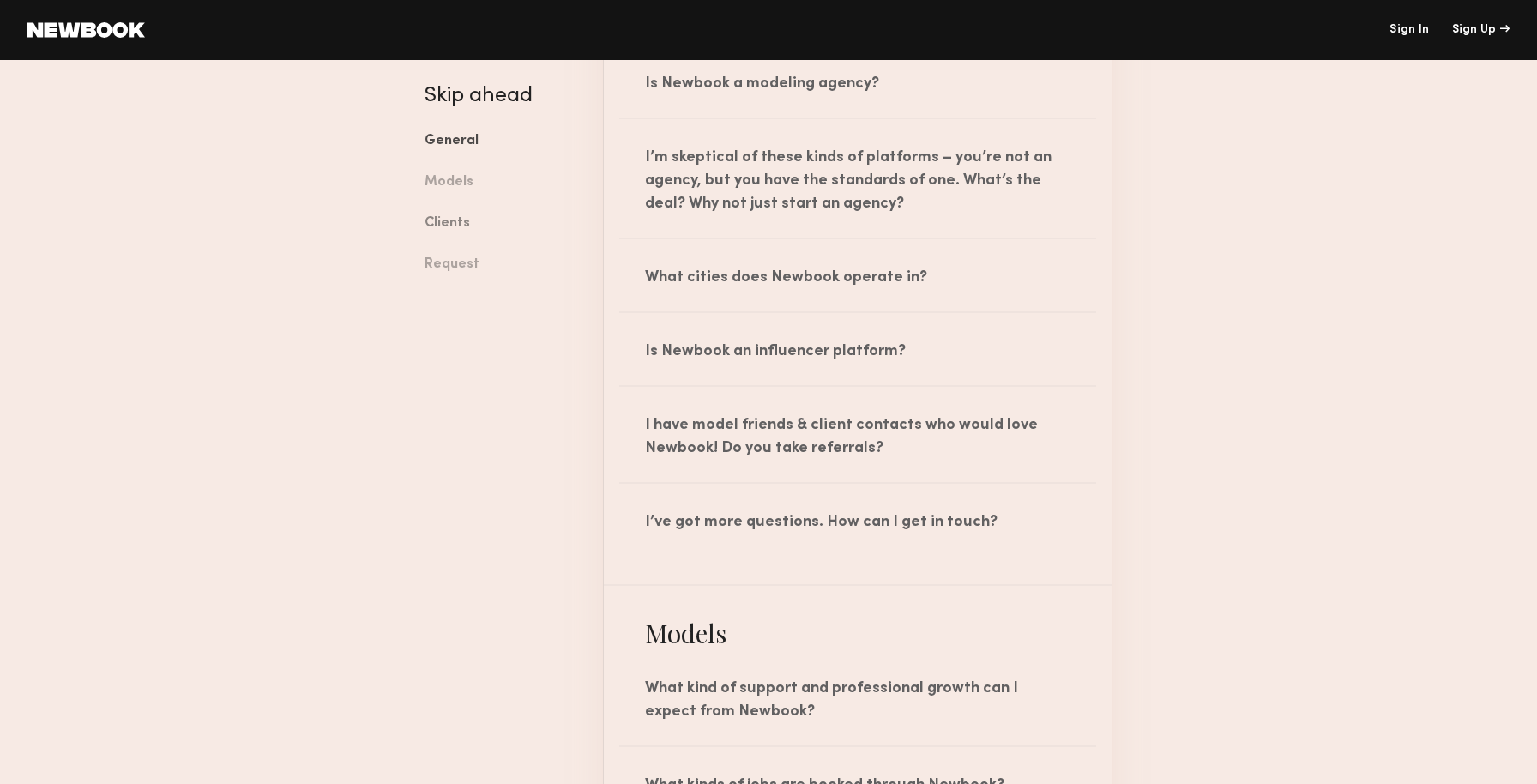
scroll to position [456, 0]
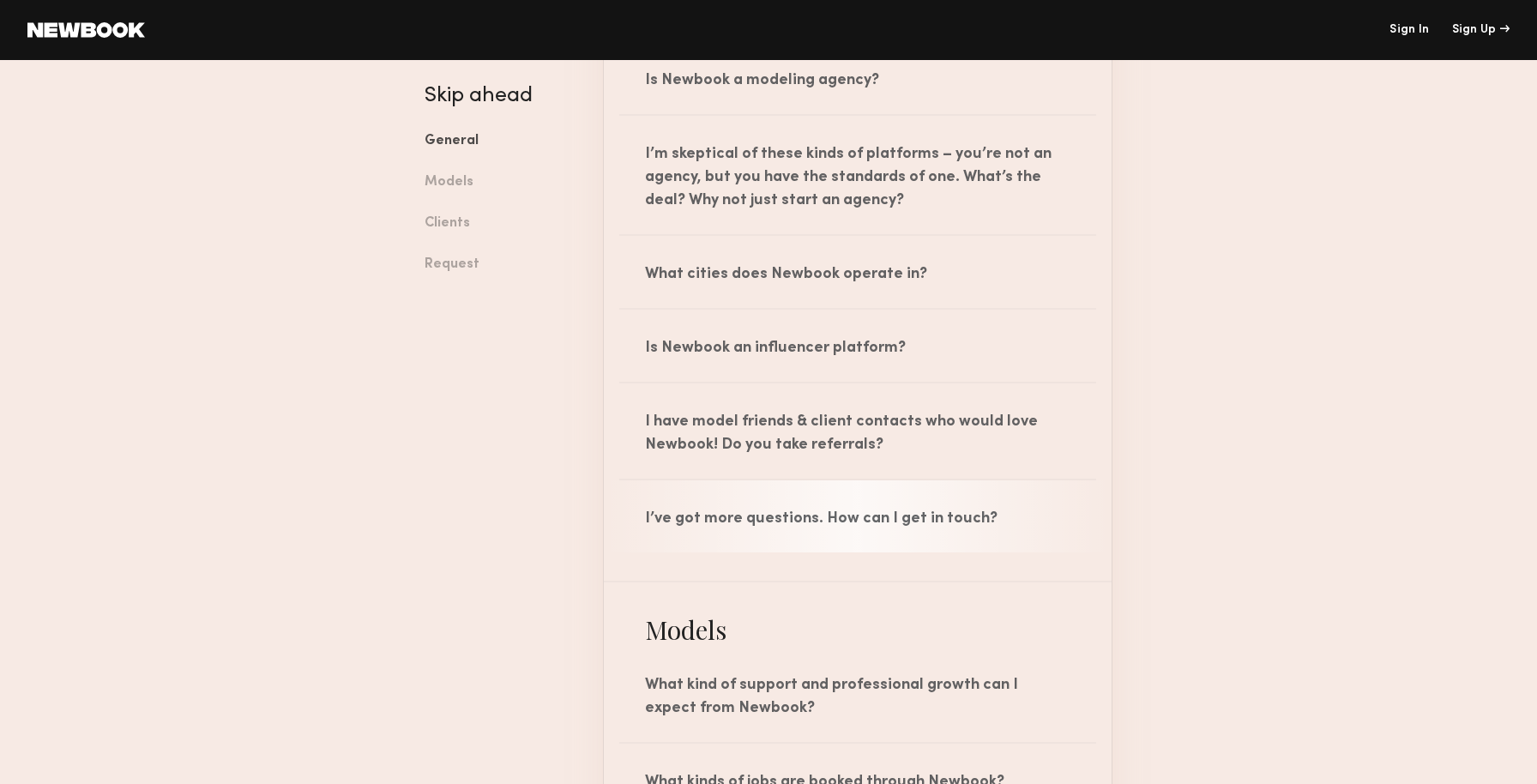
drag, startPoint x: 702, startPoint y: 469, endPoint x: 692, endPoint y: 542, distance: 73.7
click at [697, 541] on ul "Do you accept everyone who applies to Newbook? No, our team carefully reviews e…" at bounding box center [857, 202] width 508 height 761
click at [692, 542] on div "I’ve got more questions. How can I get in touch?" at bounding box center [857, 515] width 508 height 72
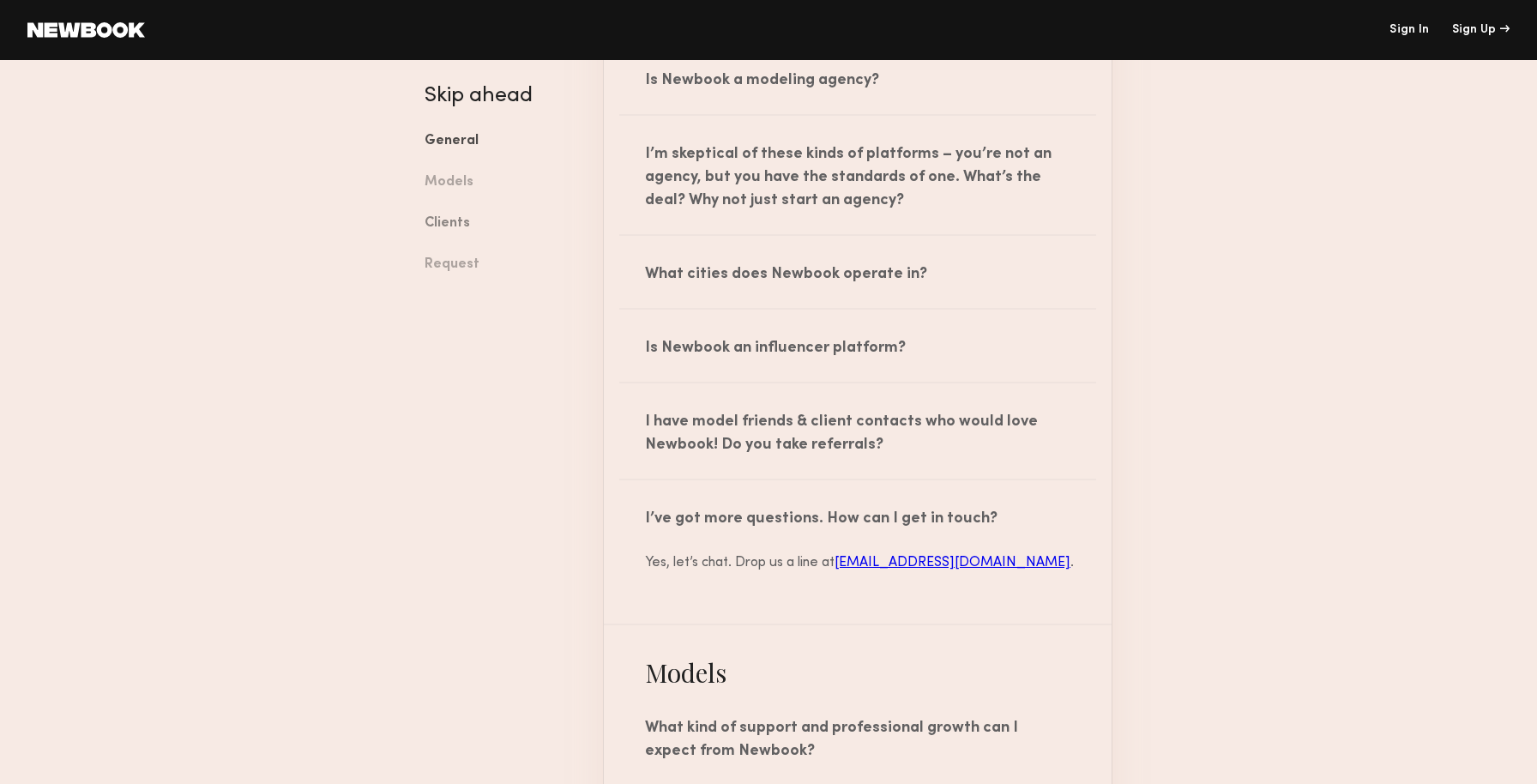
click at [441, 240] on link "Clients" at bounding box center [501, 224] width 153 height 41
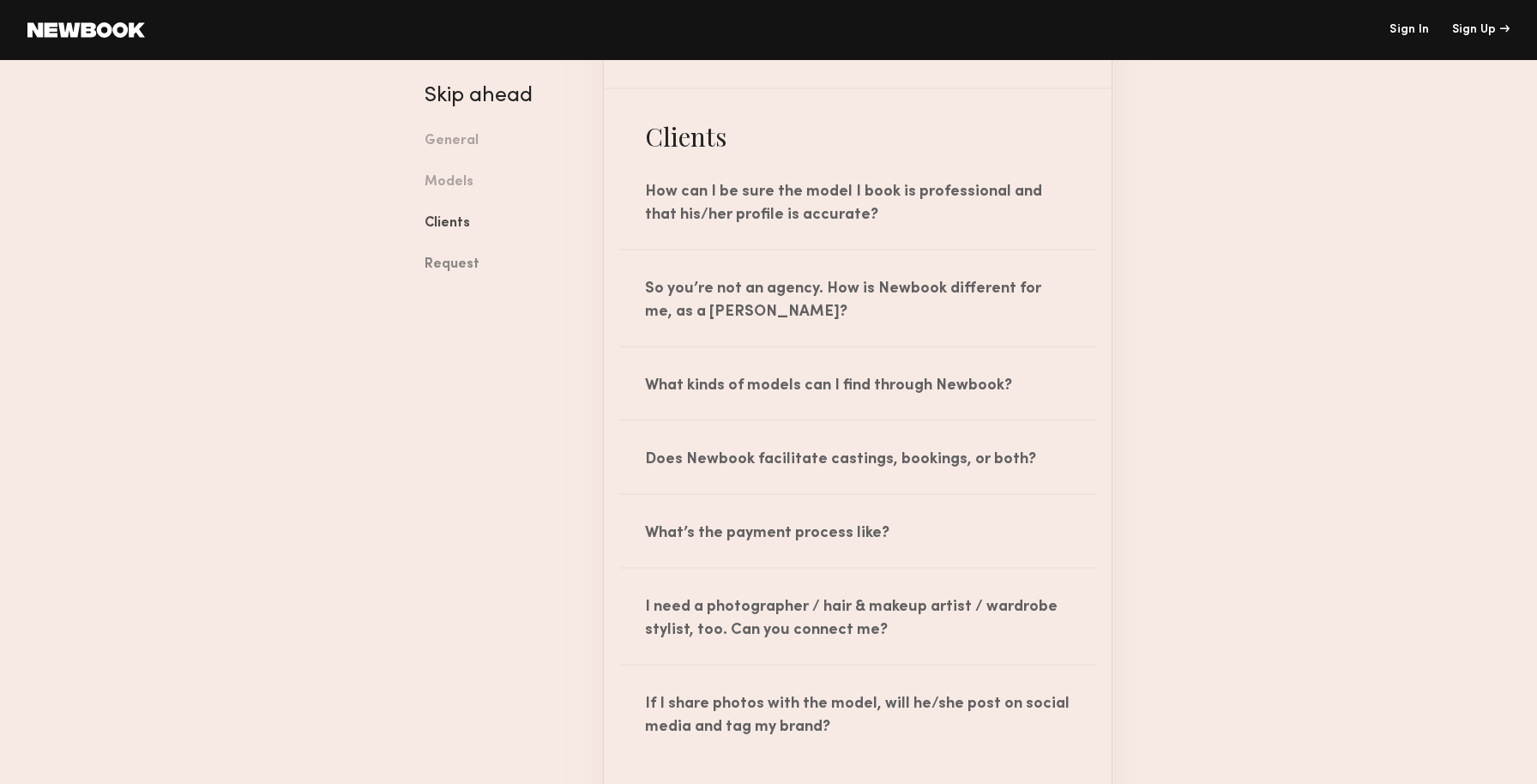
scroll to position [1875, 0]
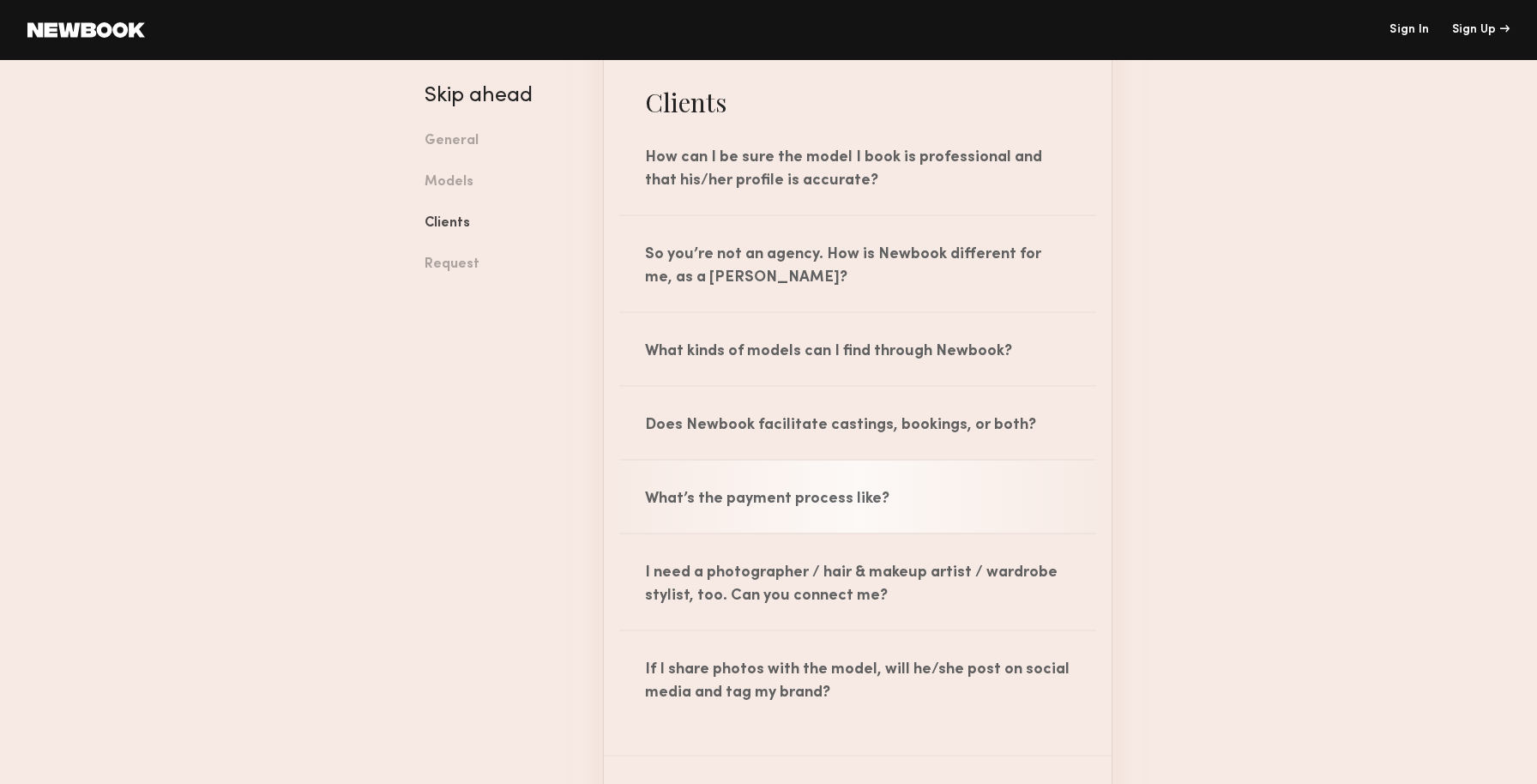
scroll to position [1900, 0]
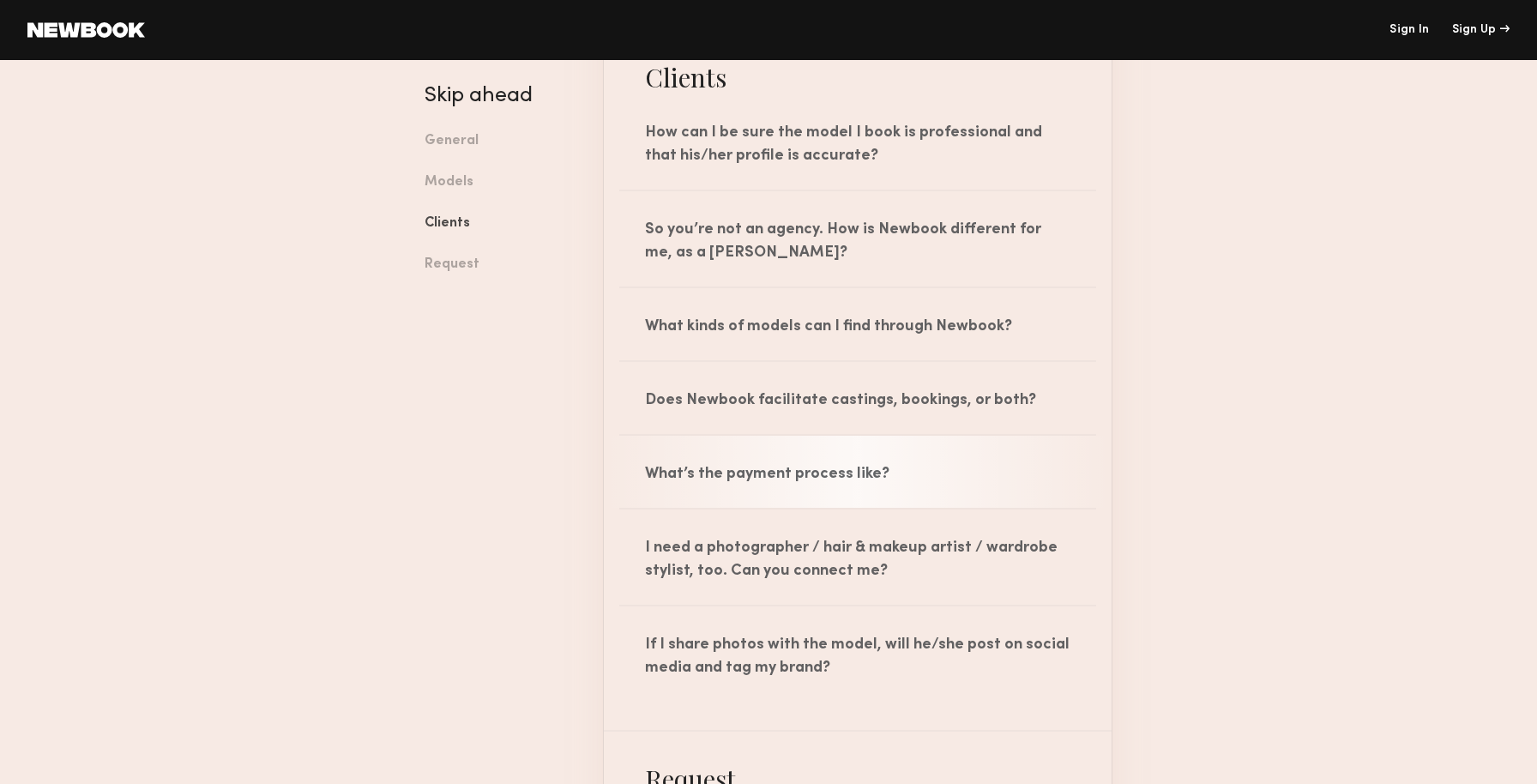
click at [734, 504] on div "What’s the payment process like?" at bounding box center [857, 471] width 508 height 72
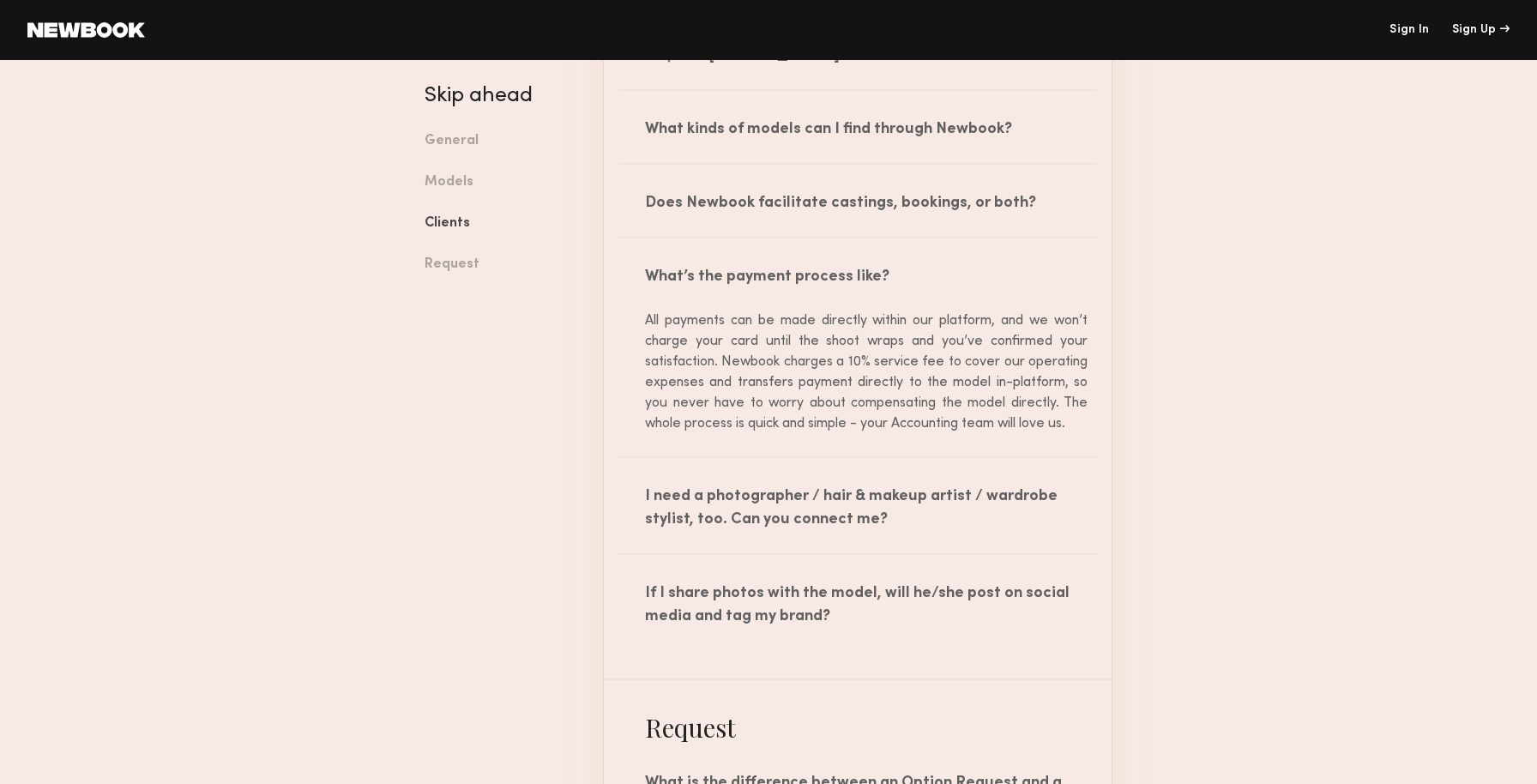
scroll to position [2098, 0]
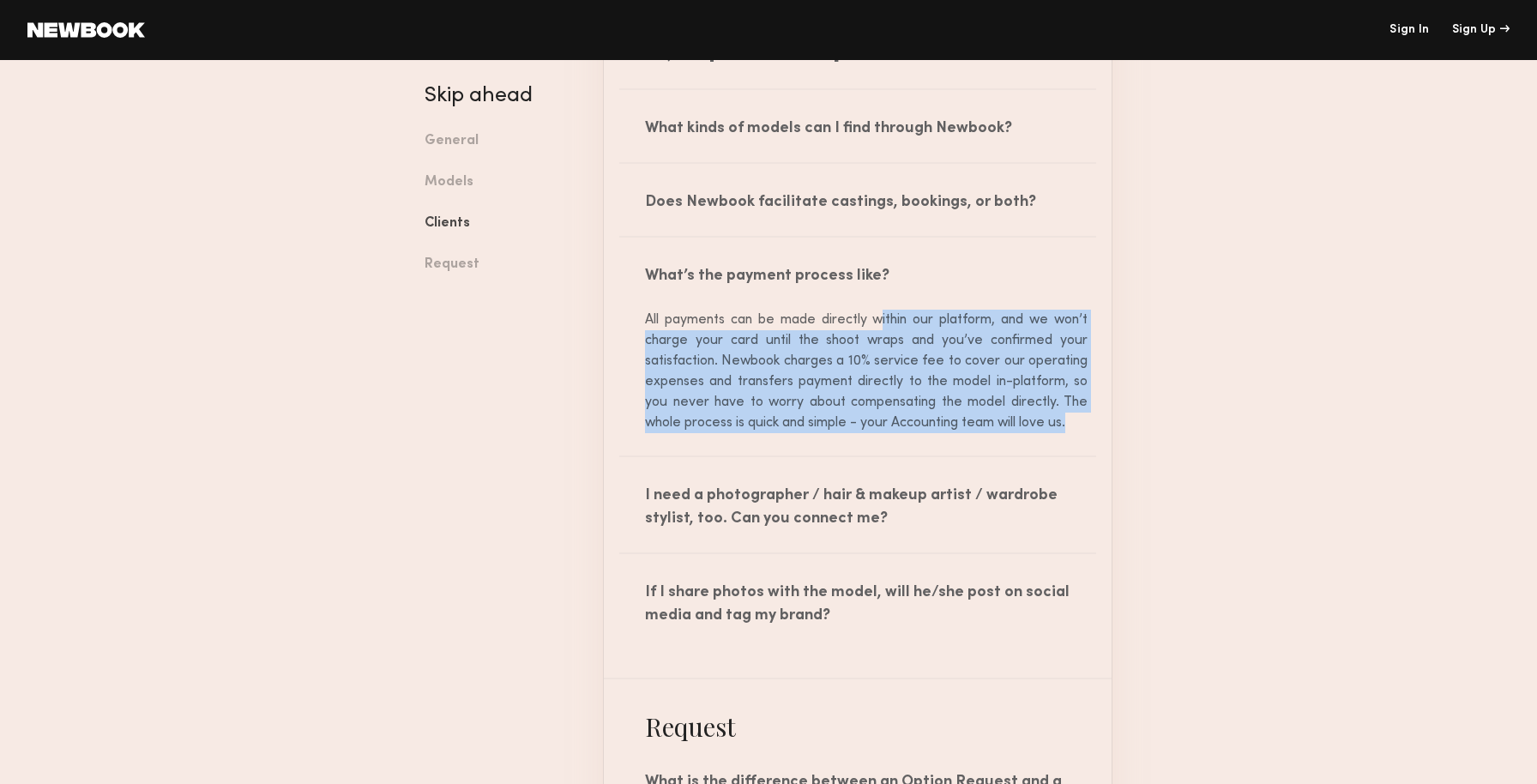
drag, startPoint x: 880, startPoint y: 320, endPoint x: 826, endPoint y: 441, distance: 132.5
click at [829, 444] on div "All payments can be made directly within our platform, and we won’t charge your…" at bounding box center [857, 382] width 508 height 145
click at [829, 442] on div "All payments can be made directly within our platform, and we won’t charge your…" at bounding box center [857, 382] width 508 height 145
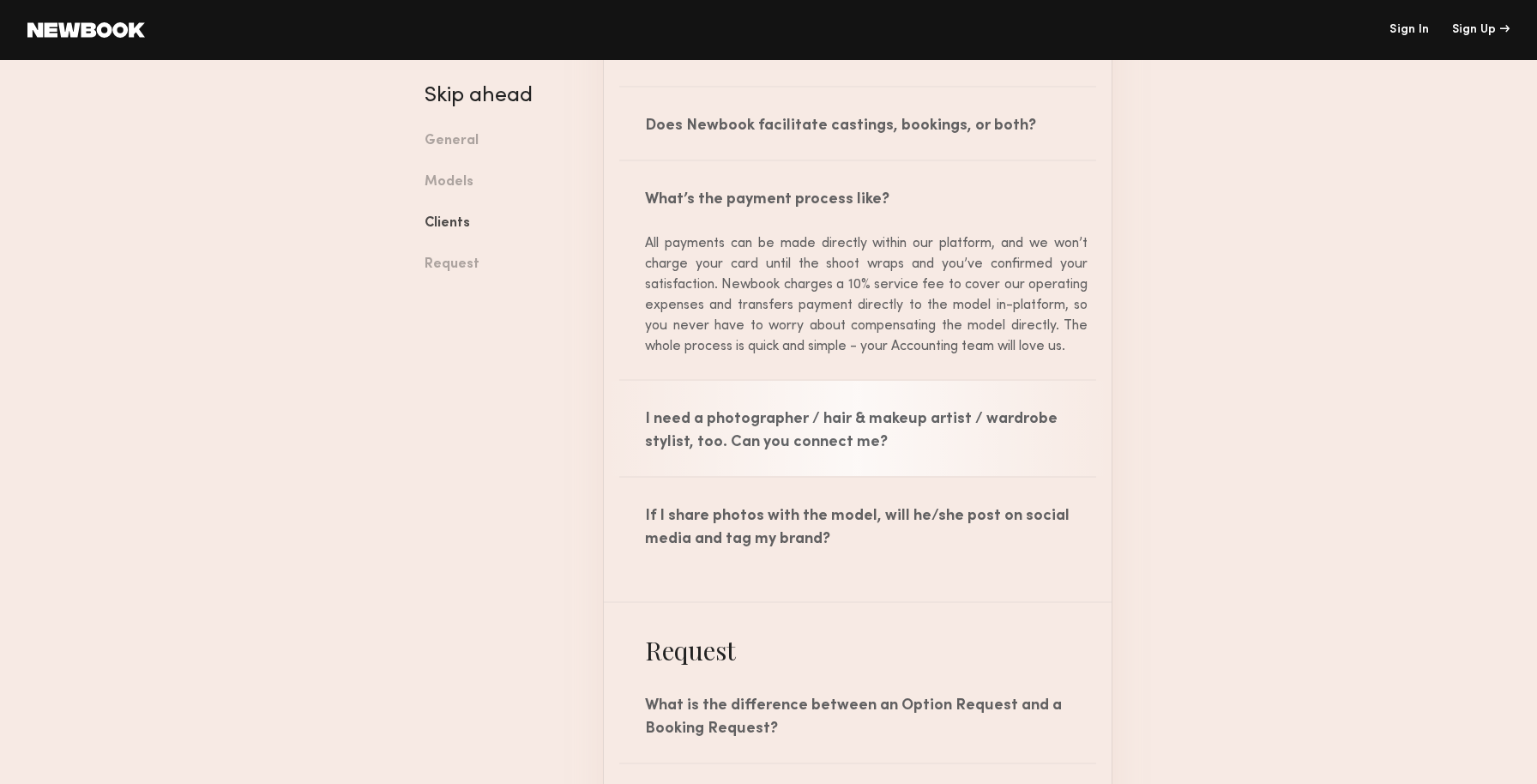
scroll to position [2175, 0]
click at [826, 444] on div "I need a photographer / hair & makeup artist / wardrobe stylist, too. Can you c…" at bounding box center [857, 427] width 508 height 96
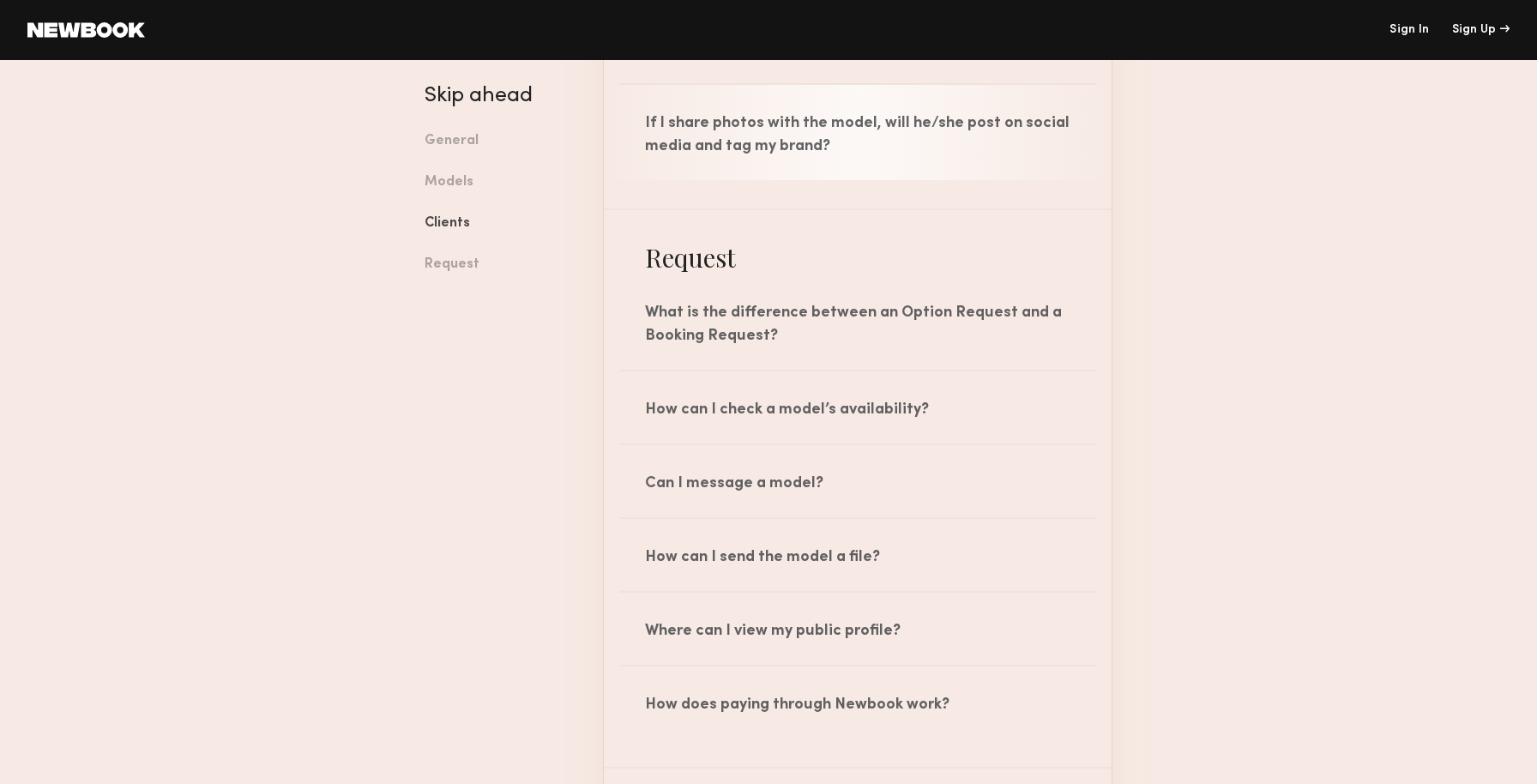
scroll to position [2659, 0]
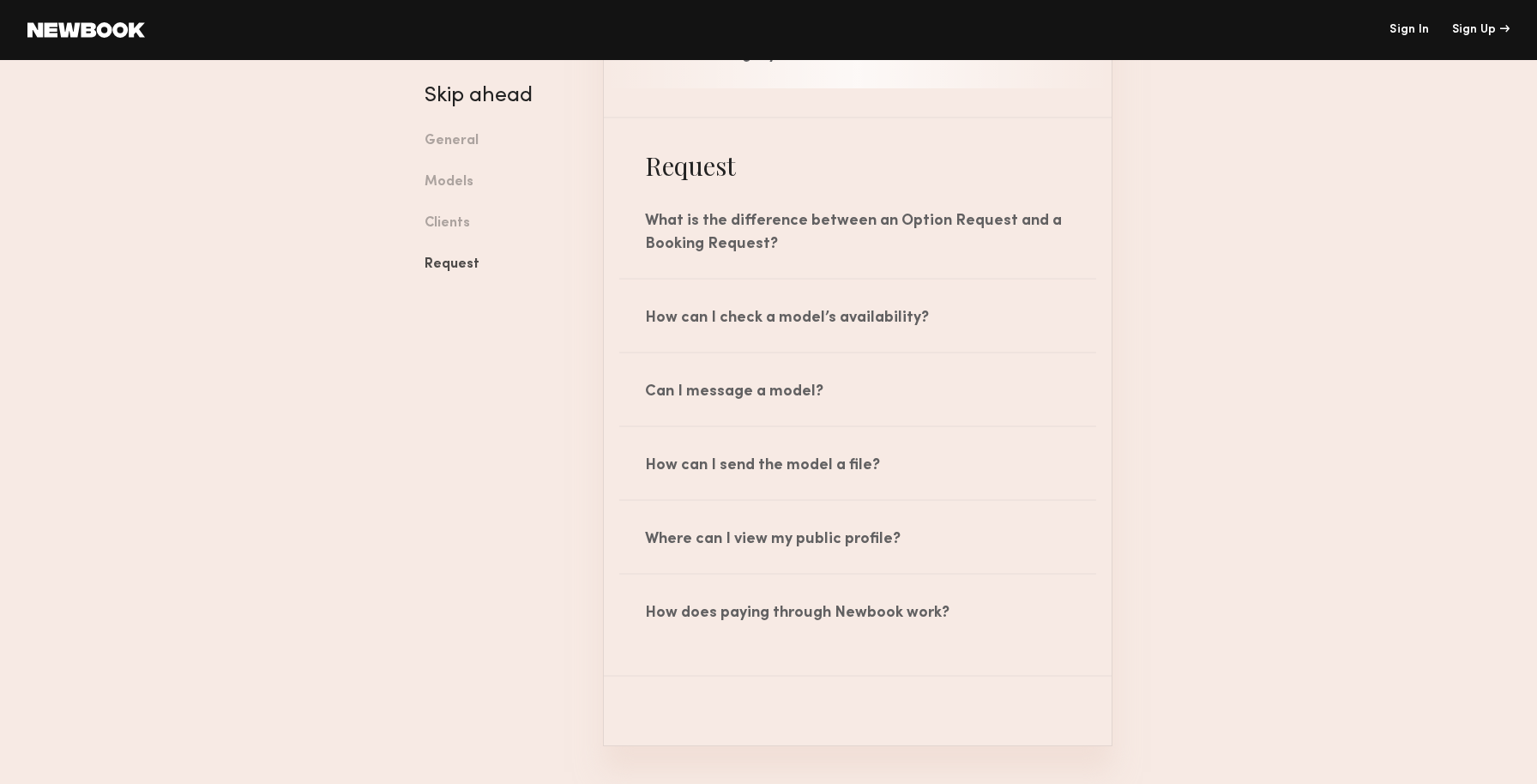
scroll to position [2711, 0]
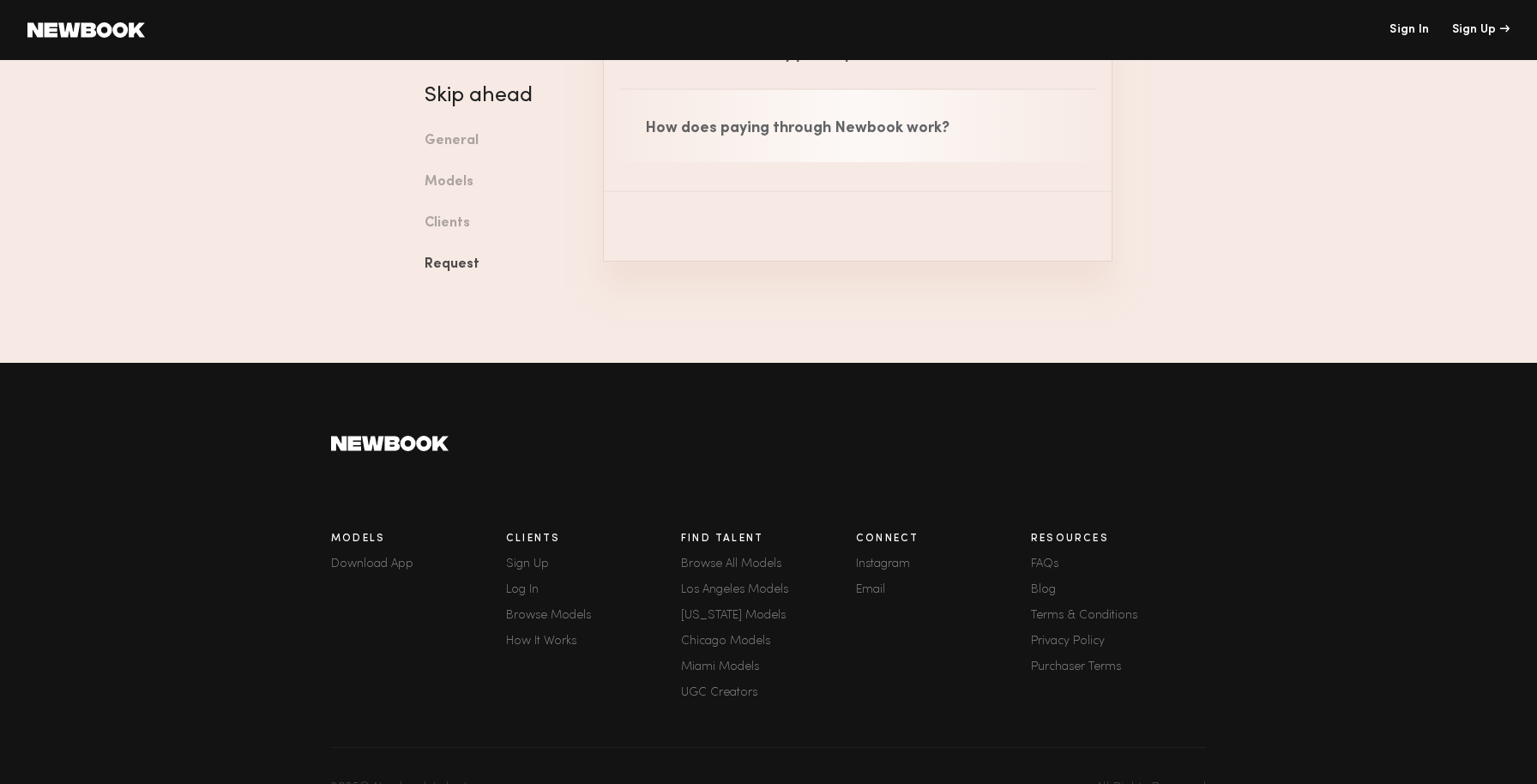
scroll to position [3228, 0]
